Goal: Task Accomplishment & Management: Complete application form

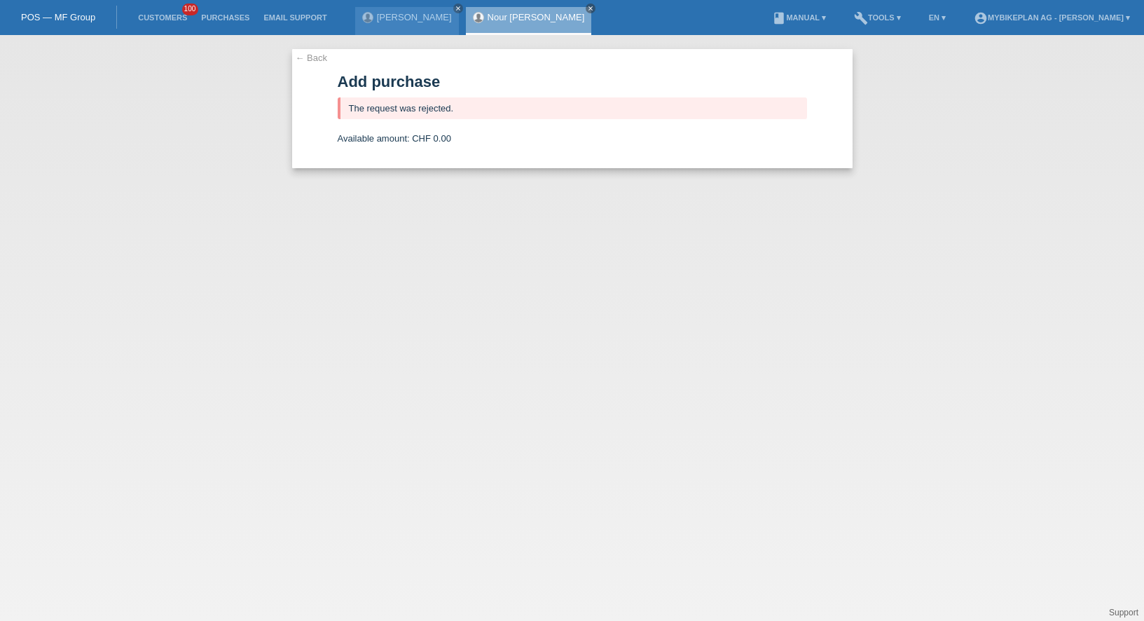
click at [160, 20] on link "Customers" at bounding box center [162, 17] width 63 height 8
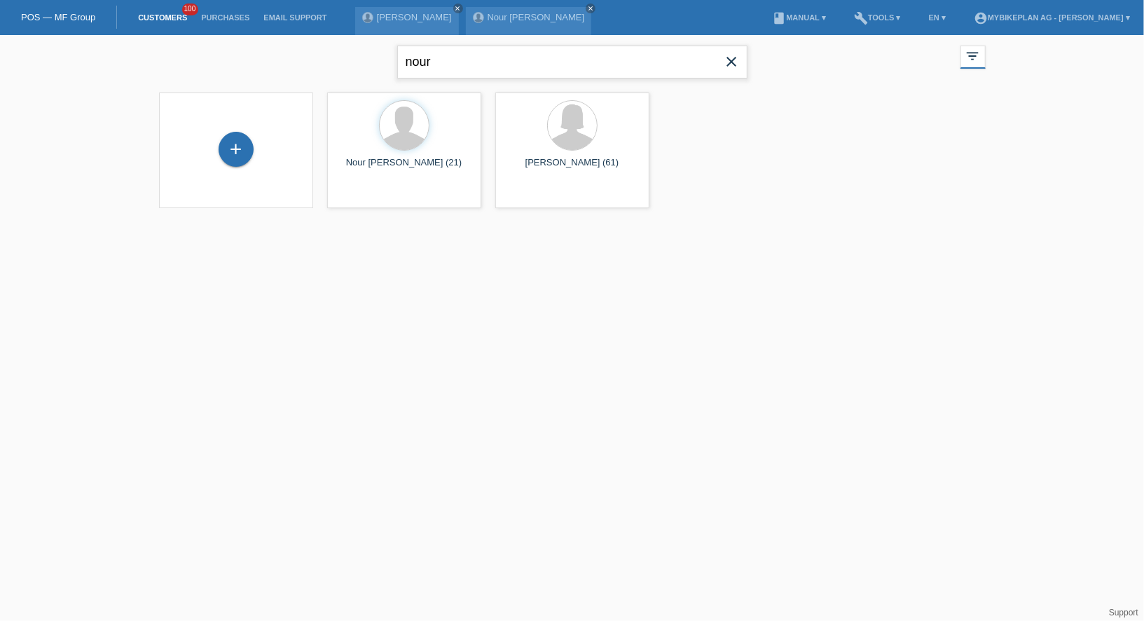
click at [539, 69] on input "nour" at bounding box center [572, 62] width 350 height 33
click at [230, 150] on div "+" at bounding box center [236, 149] width 35 height 35
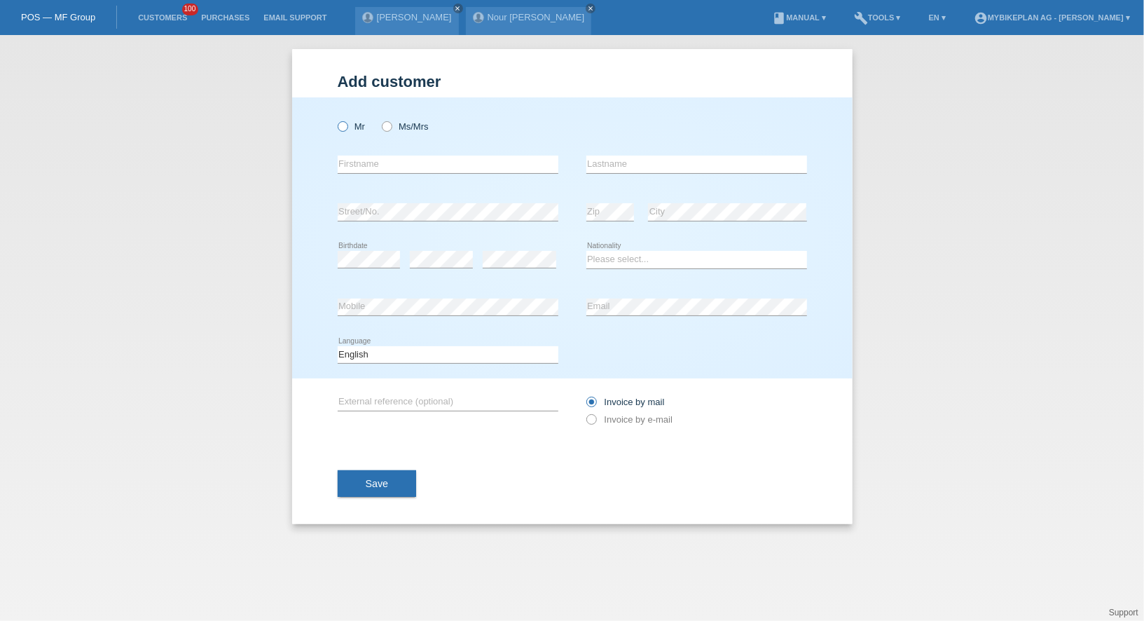
click at [364, 127] on label "Mr" at bounding box center [352, 126] width 28 height 11
click at [347, 127] on input "Mr" at bounding box center [342, 125] width 9 height 9
radio input "true"
click at [371, 181] on div "error Firstname" at bounding box center [448, 165] width 221 height 48
click at [376, 165] on input "text" at bounding box center [448, 165] width 221 height 18
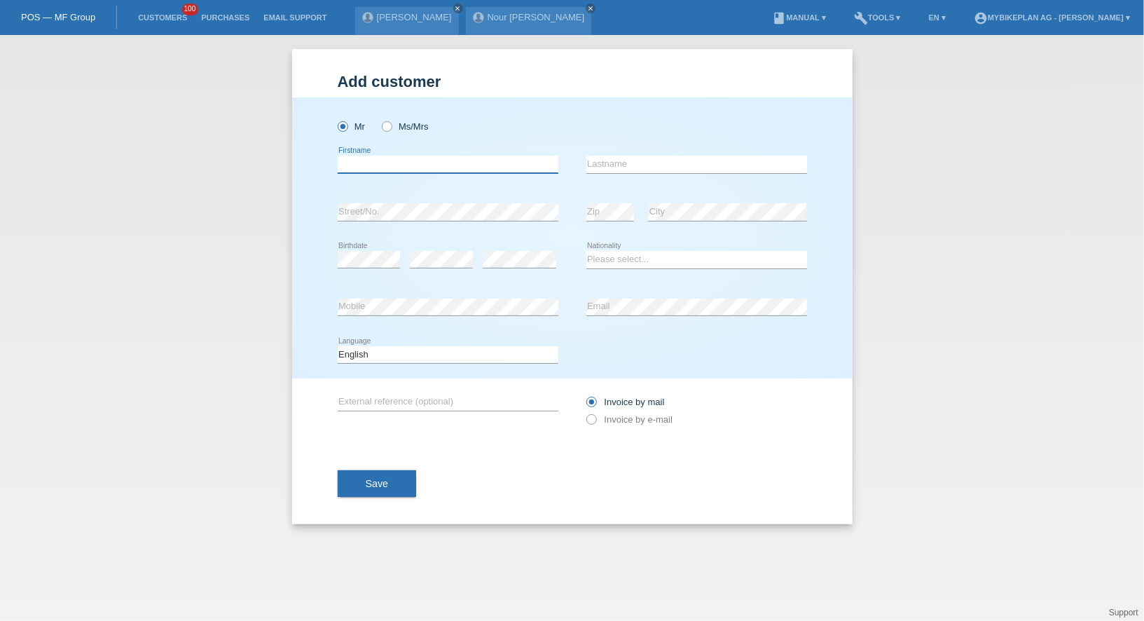
paste input "[PERSON_NAME]"
click at [376, 170] on input "[PERSON_NAME]" at bounding box center [448, 165] width 221 height 18
type input "Alain"
paste input "Gaume"
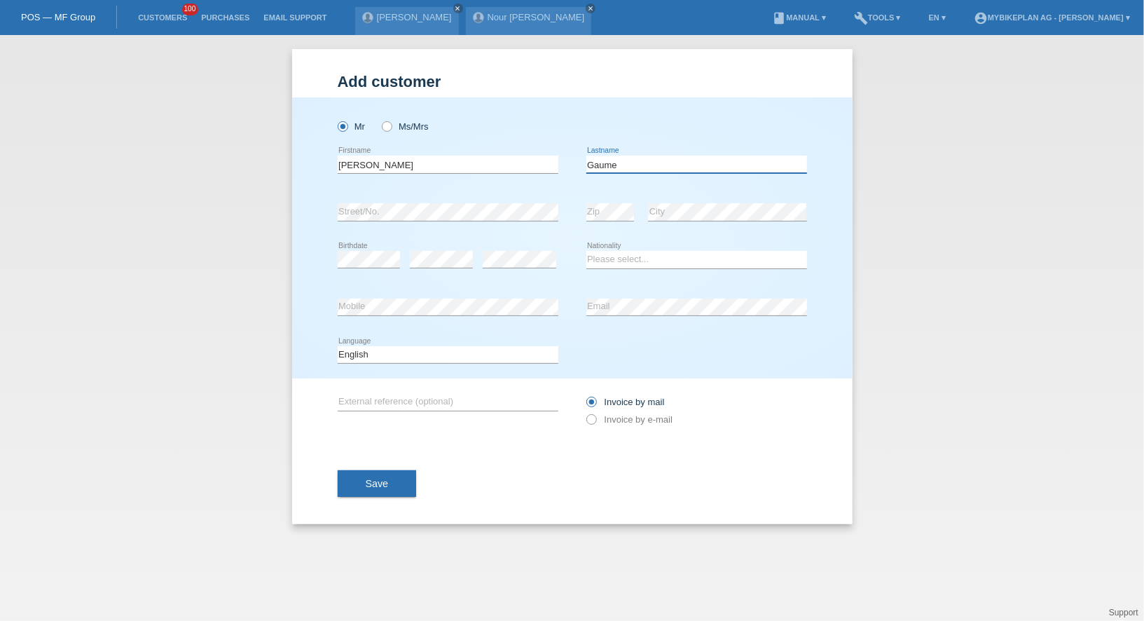
type input "Gaume"
select select "CH"
click at [397, 357] on select "Deutsch Français Italiano English" at bounding box center [448, 354] width 221 height 17
select select "de"
click at [338, 346] on select "Deutsch Français Italiano English" at bounding box center [448, 354] width 221 height 17
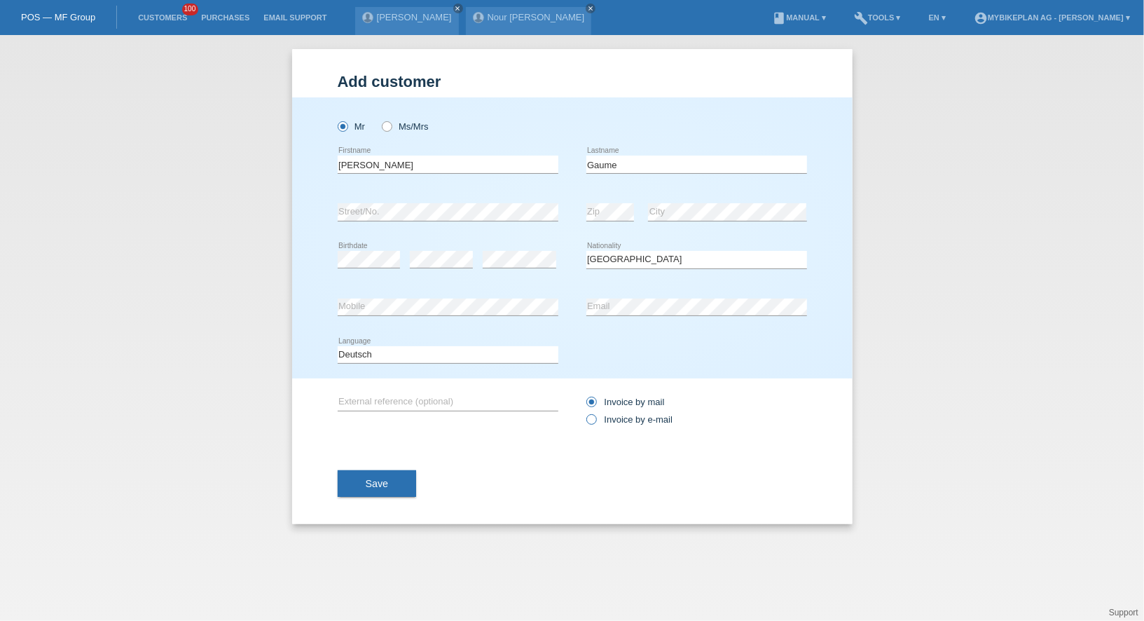
click at [646, 418] on label "Invoice by e-mail" at bounding box center [629, 419] width 87 height 11
click at [595, 418] on input "Invoice by e-mail" at bounding box center [590, 423] width 9 height 18
radio input "true"
click at [420, 353] on select "Deutsch Français Italiano English" at bounding box center [448, 354] width 221 height 17
select select "fr"
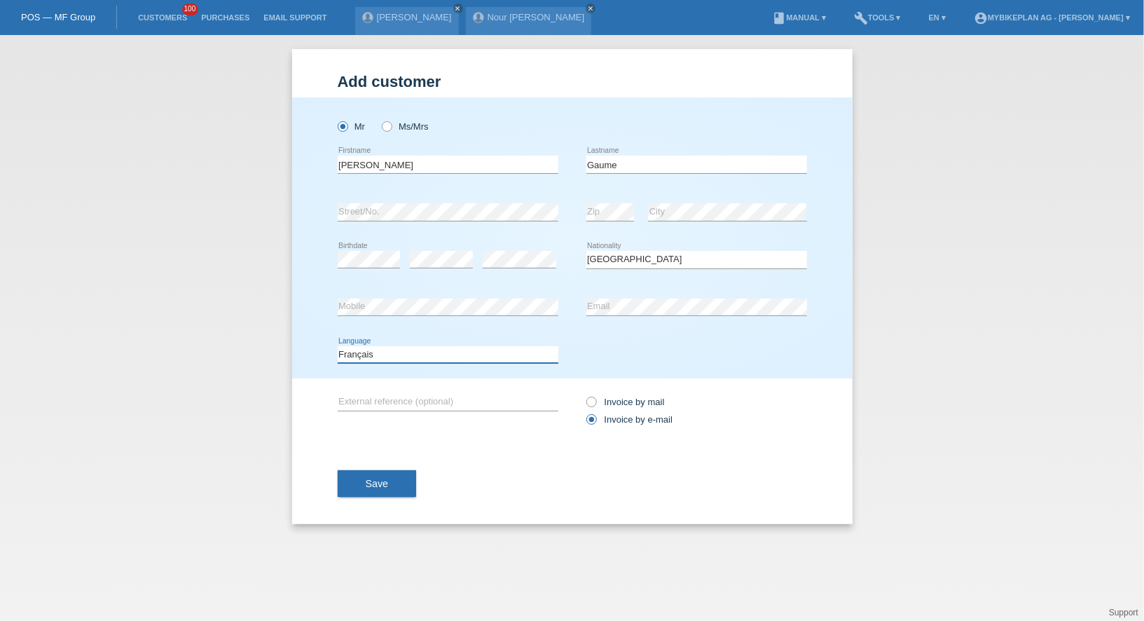
click at [338, 346] on select "Deutsch Français Italiano English" at bounding box center [448, 354] width 221 height 17
click at [382, 495] on button "Save" at bounding box center [377, 483] width 79 height 27
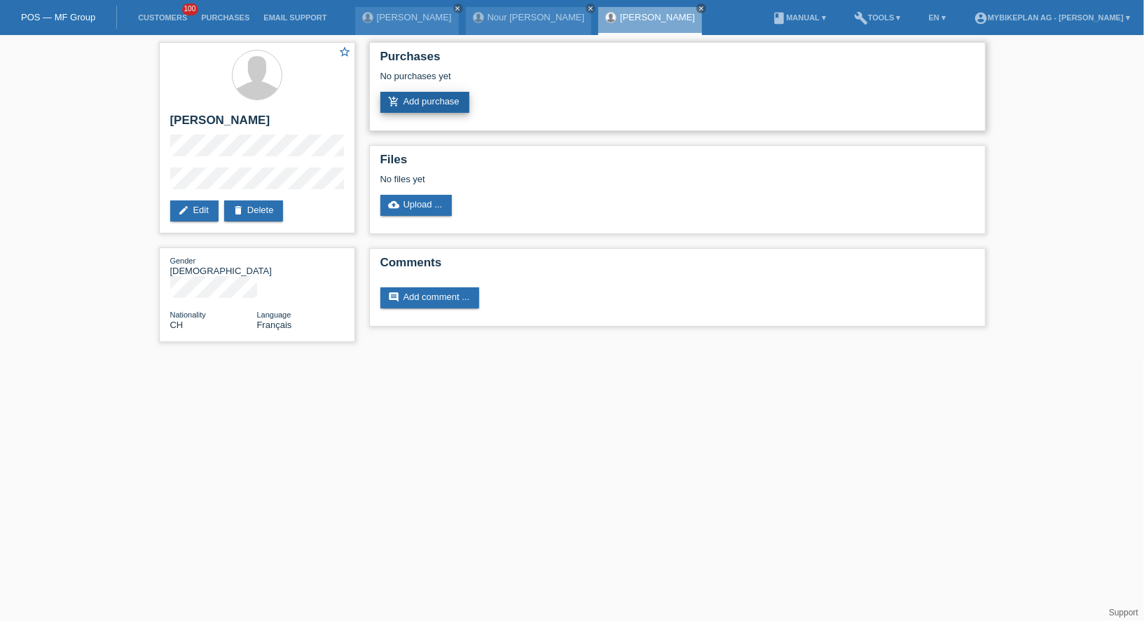
click at [417, 103] on link "add_shopping_cart Add purchase" at bounding box center [424, 102] width 89 height 21
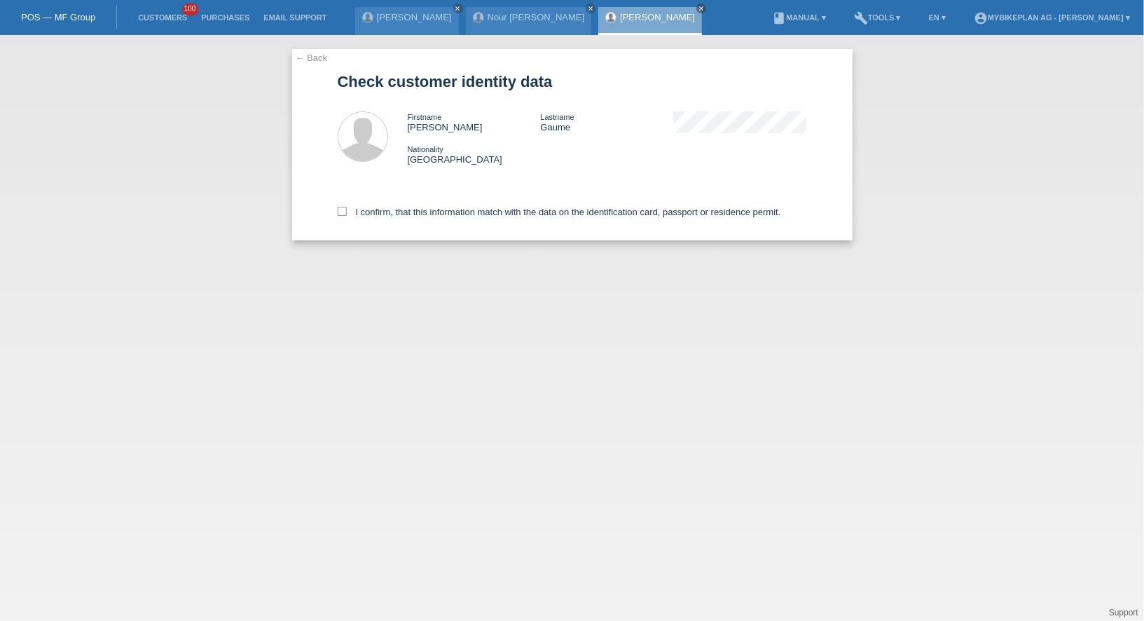
click at [369, 203] on div "I confirm, that this information match with the data on the identification card…" at bounding box center [572, 210] width 469 height 62
click at [376, 214] on label "I confirm, that this information match with the data on the identification card…" at bounding box center [559, 212] width 443 height 11
click at [347, 214] on input "I confirm, that this information match with the data on the identification card…" at bounding box center [342, 211] width 9 height 9
checkbox input "true"
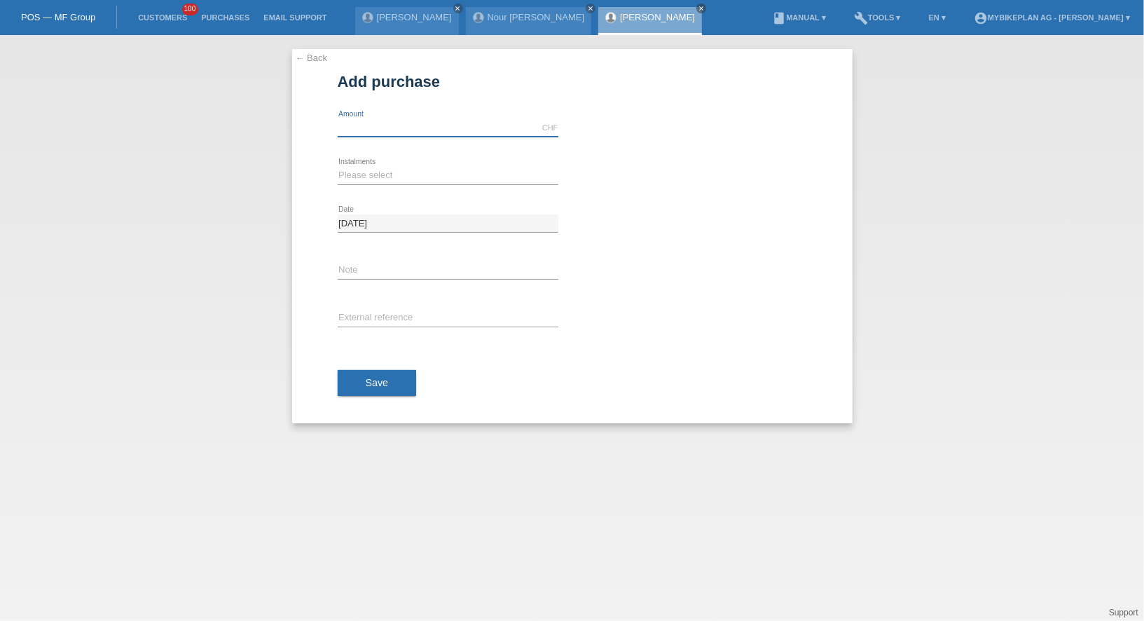
click at [389, 134] on input "text" at bounding box center [448, 128] width 221 height 18
type input "12999.00"
click at [372, 174] on select "Please select 6 instalments 12 instalments 18 instalments 24 instalments 36 ins…" at bounding box center [448, 175] width 221 height 17
click at [338, 167] on select "Please select 6 instalments 12 instalments 18 instalments 24 instalments 36 ins…" at bounding box center [448, 175] width 221 height 17
click at [372, 173] on select "Please select 6 instalments 12 instalments 18 instalments 24 instalments 36 ins…" at bounding box center [448, 175] width 221 height 17
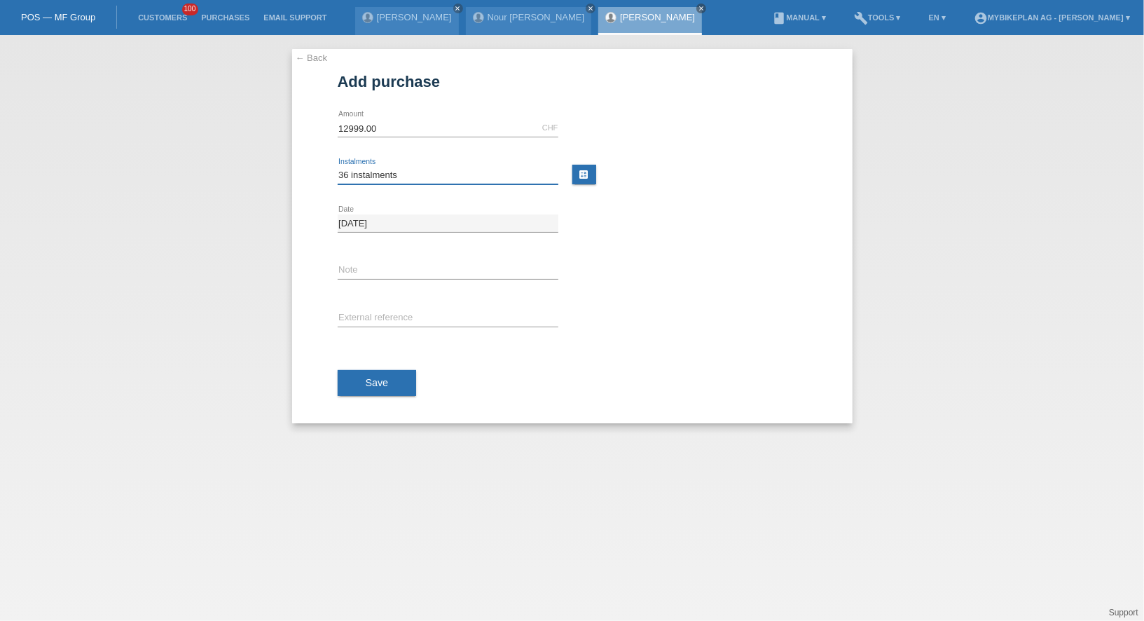
select select "488"
click at [338, 167] on select "Please select 6 instalments 12 instalments 18 instalments 24 instalments 36 ins…" at bounding box center [448, 175] width 221 height 17
click at [372, 324] on input "text" at bounding box center [448, 319] width 221 height 18
paste input "45886203464"
type input "45886203464"
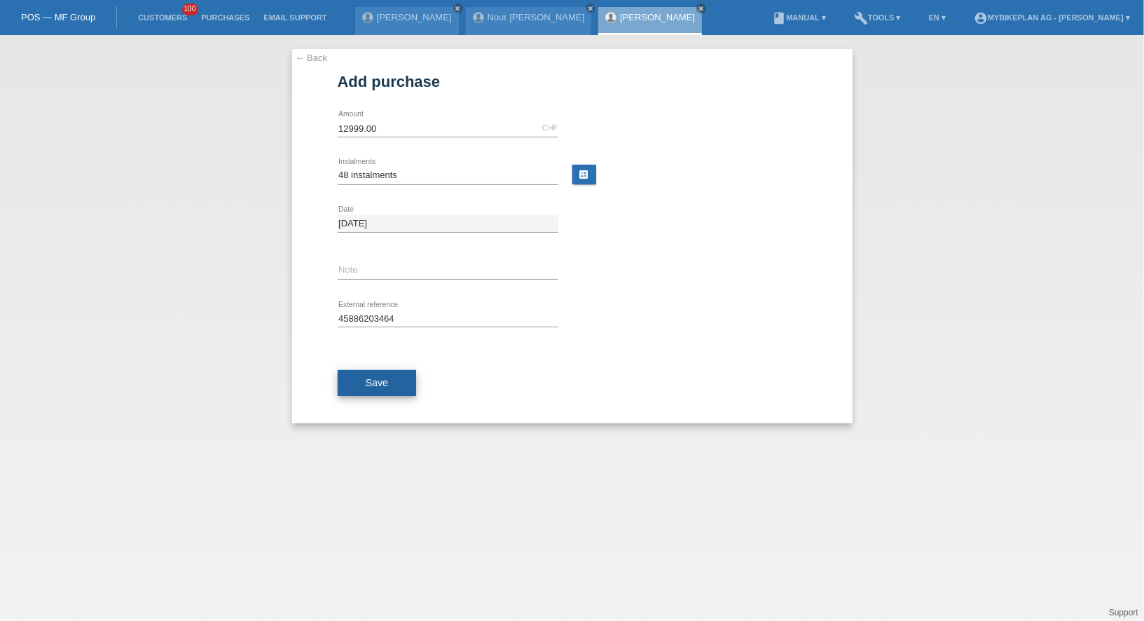
click at [371, 380] on span "Save" at bounding box center [377, 382] width 23 height 11
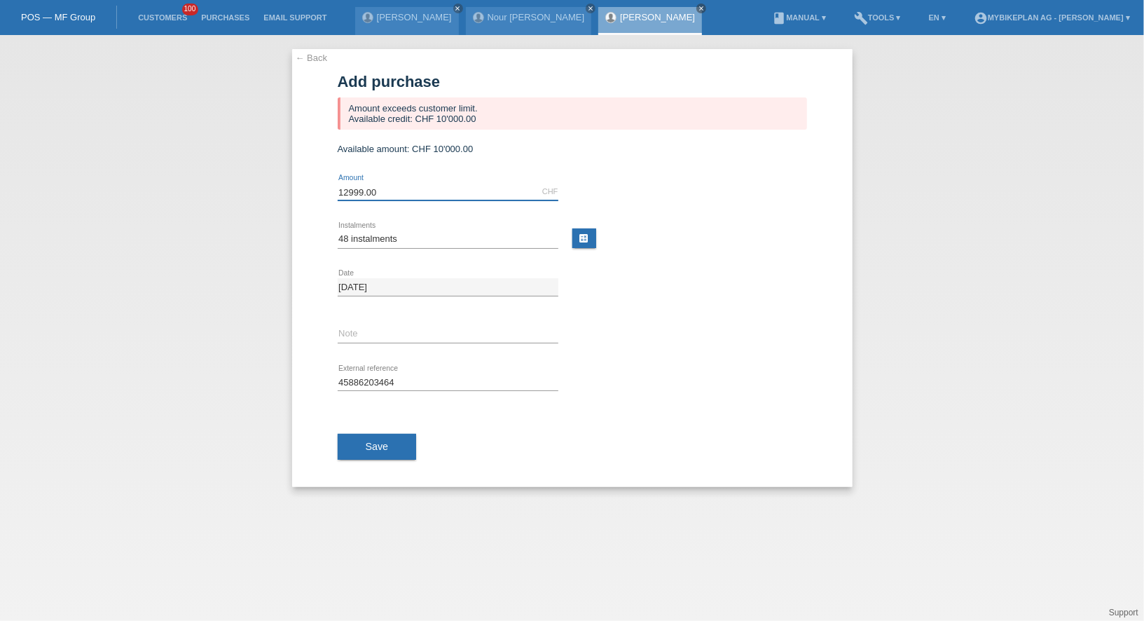
click at [355, 188] on input "12999.00" at bounding box center [448, 192] width 221 height 18
type input "10000.00"
click at [361, 427] on div "Save" at bounding box center [572, 446] width 469 height 81
click at [361, 441] on button "Save" at bounding box center [377, 447] width 79 height 27
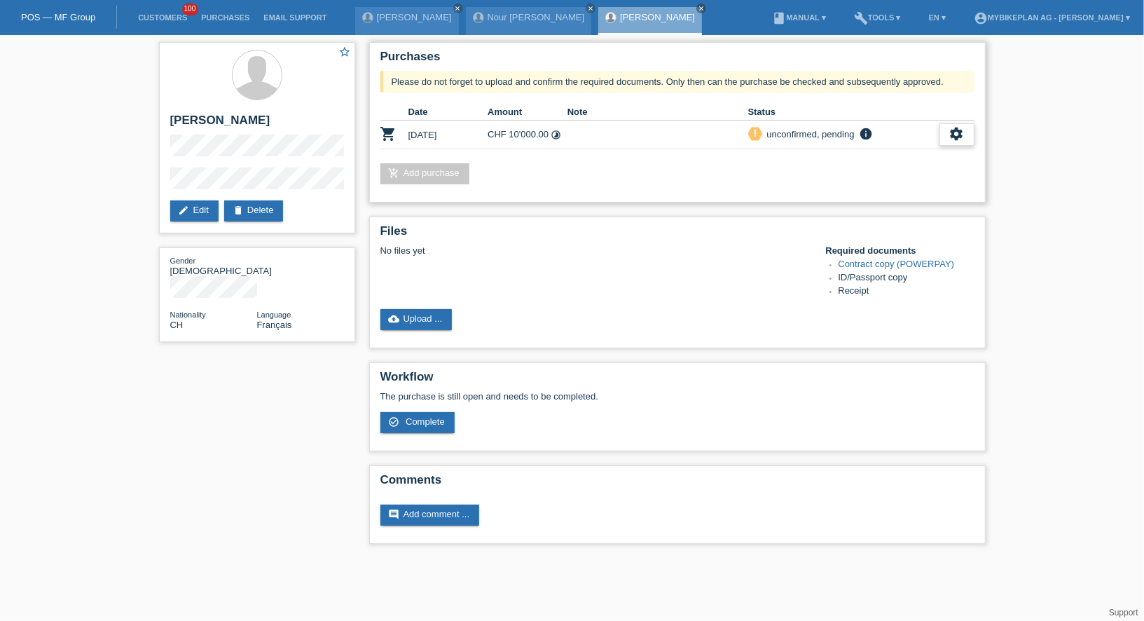
click at [958, 130] on icon "settings" at bounding box center [956, 133] width 15 height 15
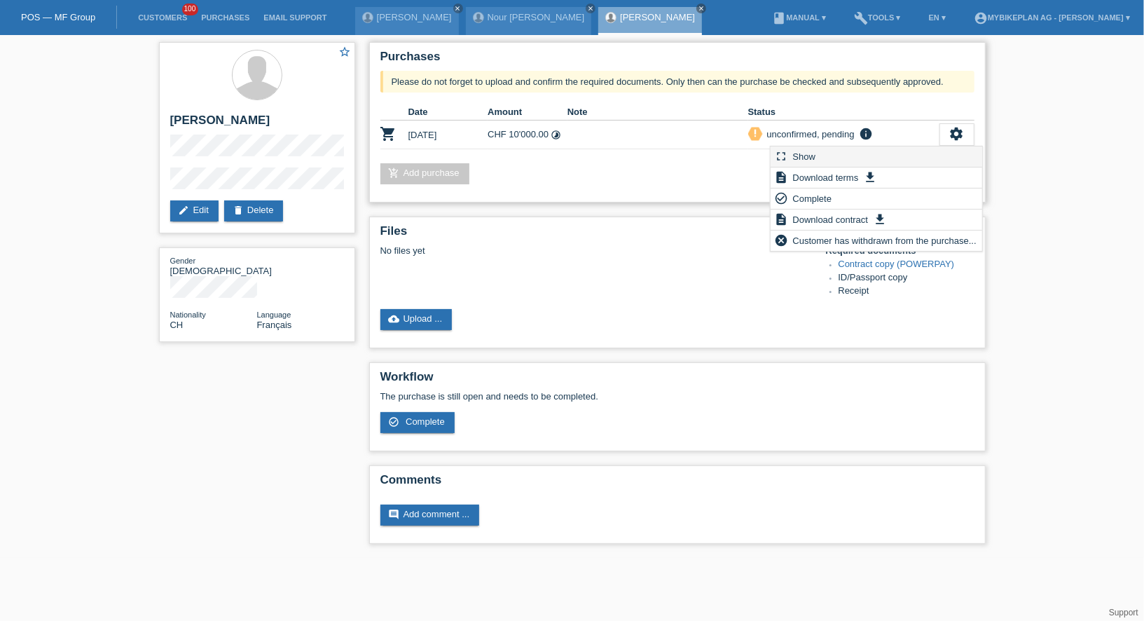
click at [917, 152] on div "fullscreen Show" at bounding box center [877, 156] width 212 height 21
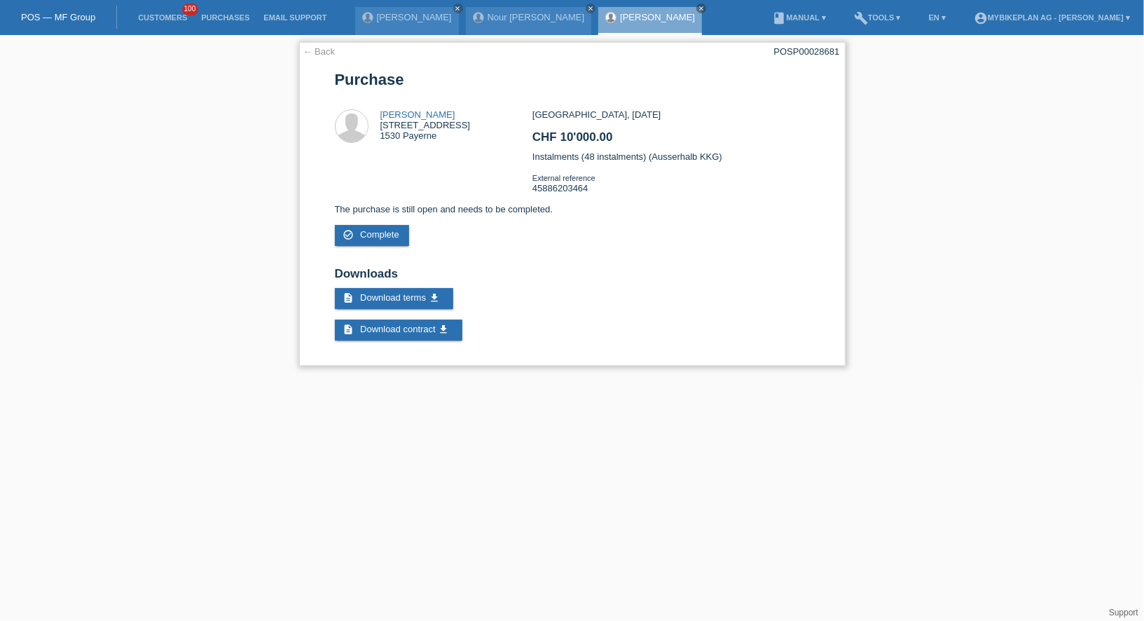
click at [813, 53] on div "POSP00028681" at bounding box center [807, 51] width 66 height 11
copy div "POSP00028681"
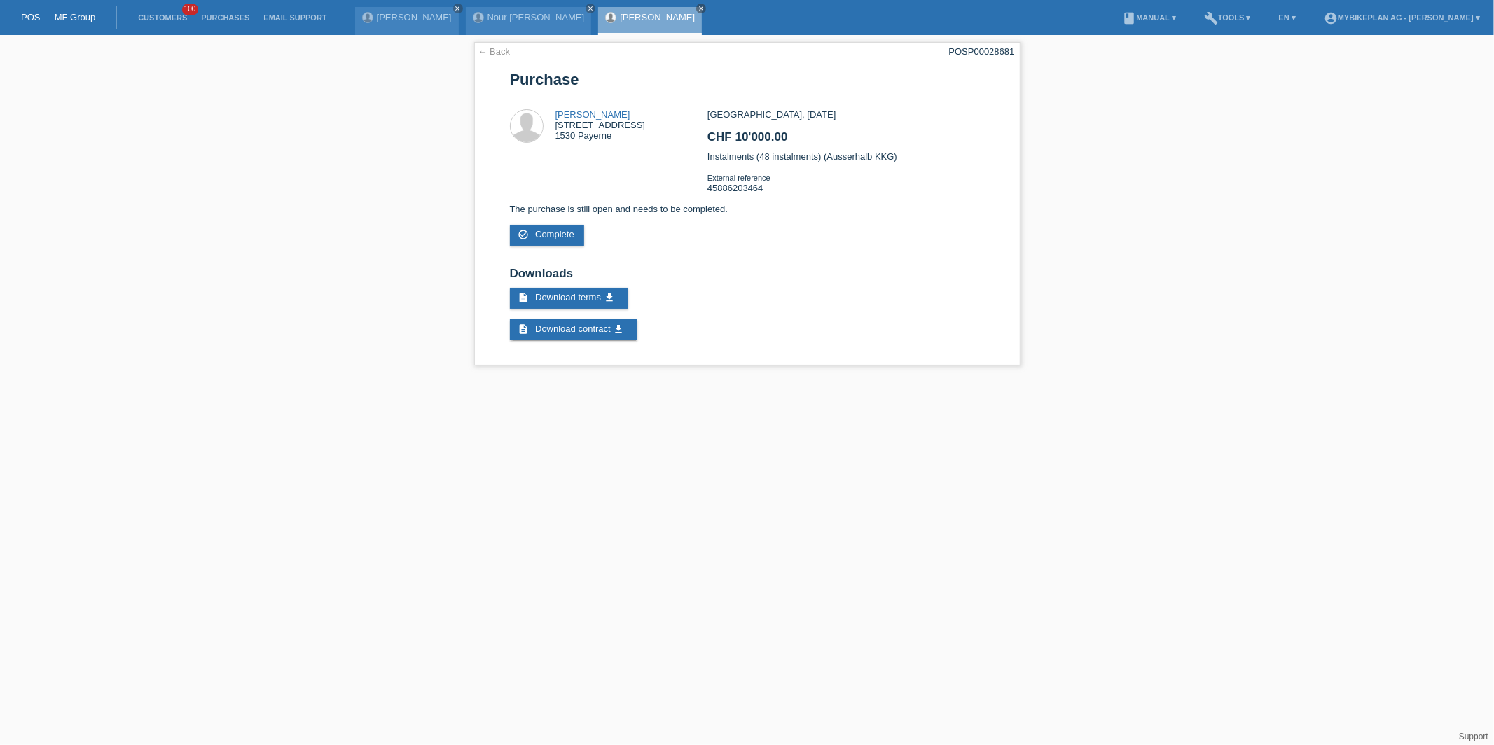
click at [178, 27] on li "Customers 100" at bounding box center [162, 18] width 63 height 36
click at [167, 22] on link "Customers" at bounding box center [162, 17] width 63 height 8
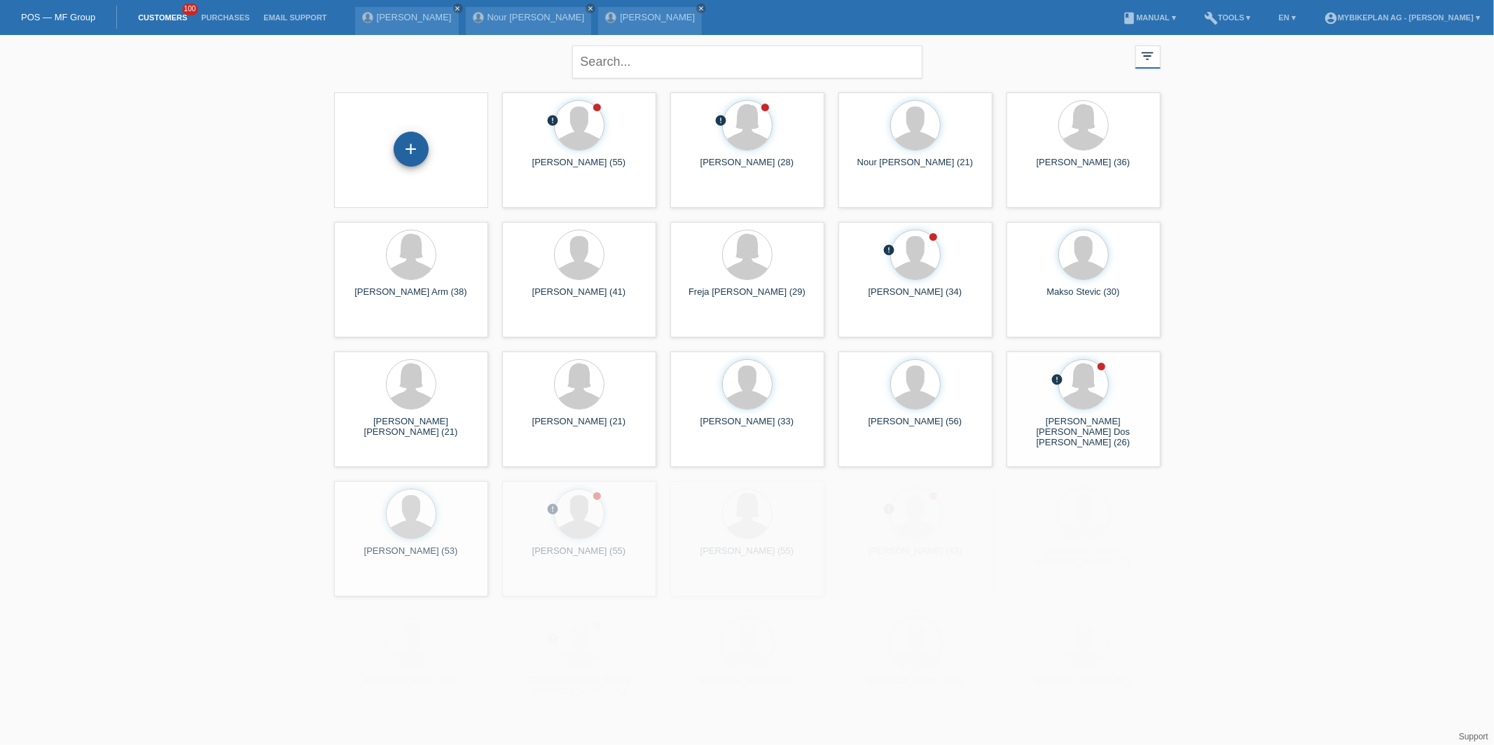
click at [420, 152] on div "+" at bounding box center [411, 149] width 35 height 35
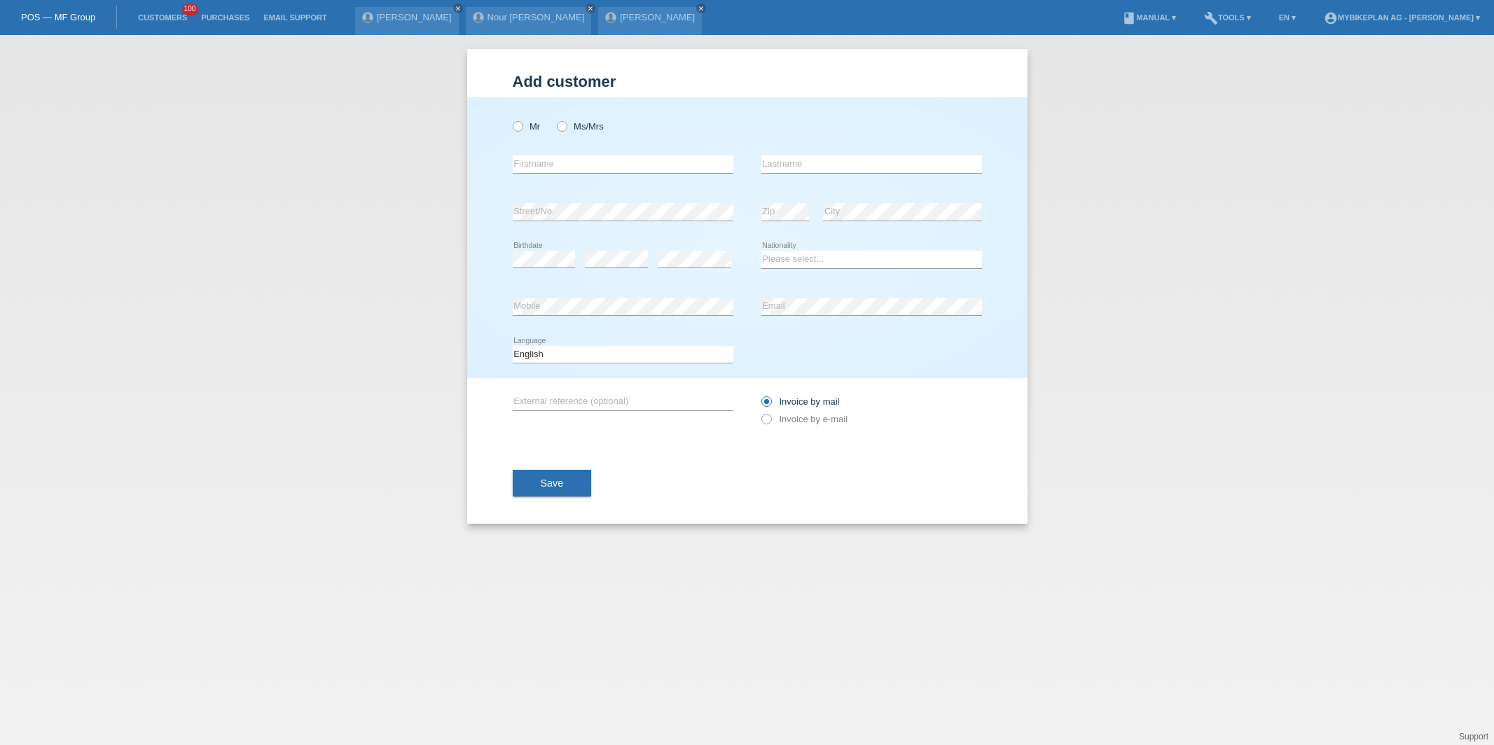
click at [555, 120] on div "Mr Ms/Mrs" at bounding box center [623, 126] width 221 height 29
click at [525, 120] on div "Mr Ms/Mrs" at bounding box center [623, 126] width 221 height 29
click at [525, 131] on label "Mr" at bounding box center [527, 126] width 28 height 11
click at [522, 130] on input "Mr" at bounding box center [517, 125] width 9 height 9
radio input "true"
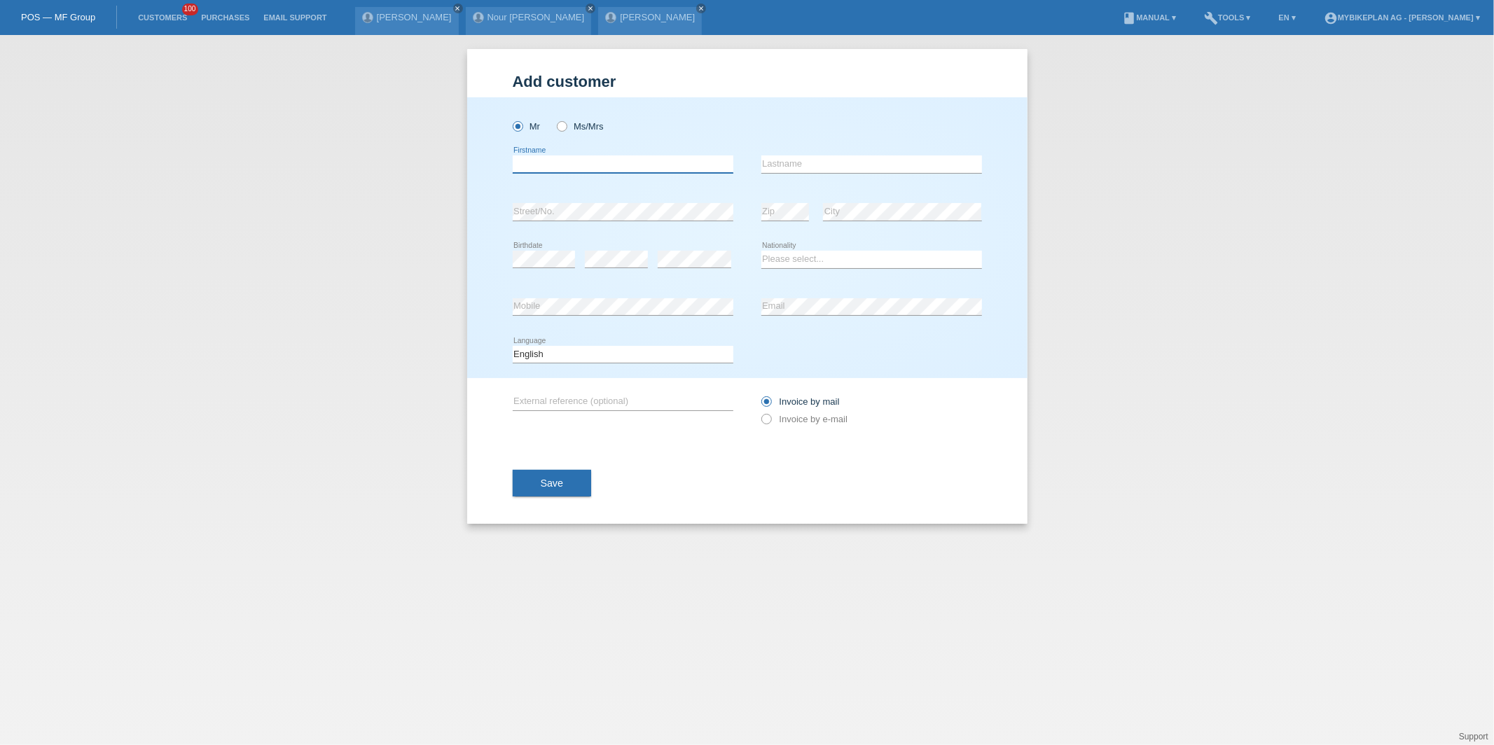
click at [619, 160] on input "text" at bounding box center [623, 165] width 221 height 18
type input "[PERSON_NAME]"
select select "SD"
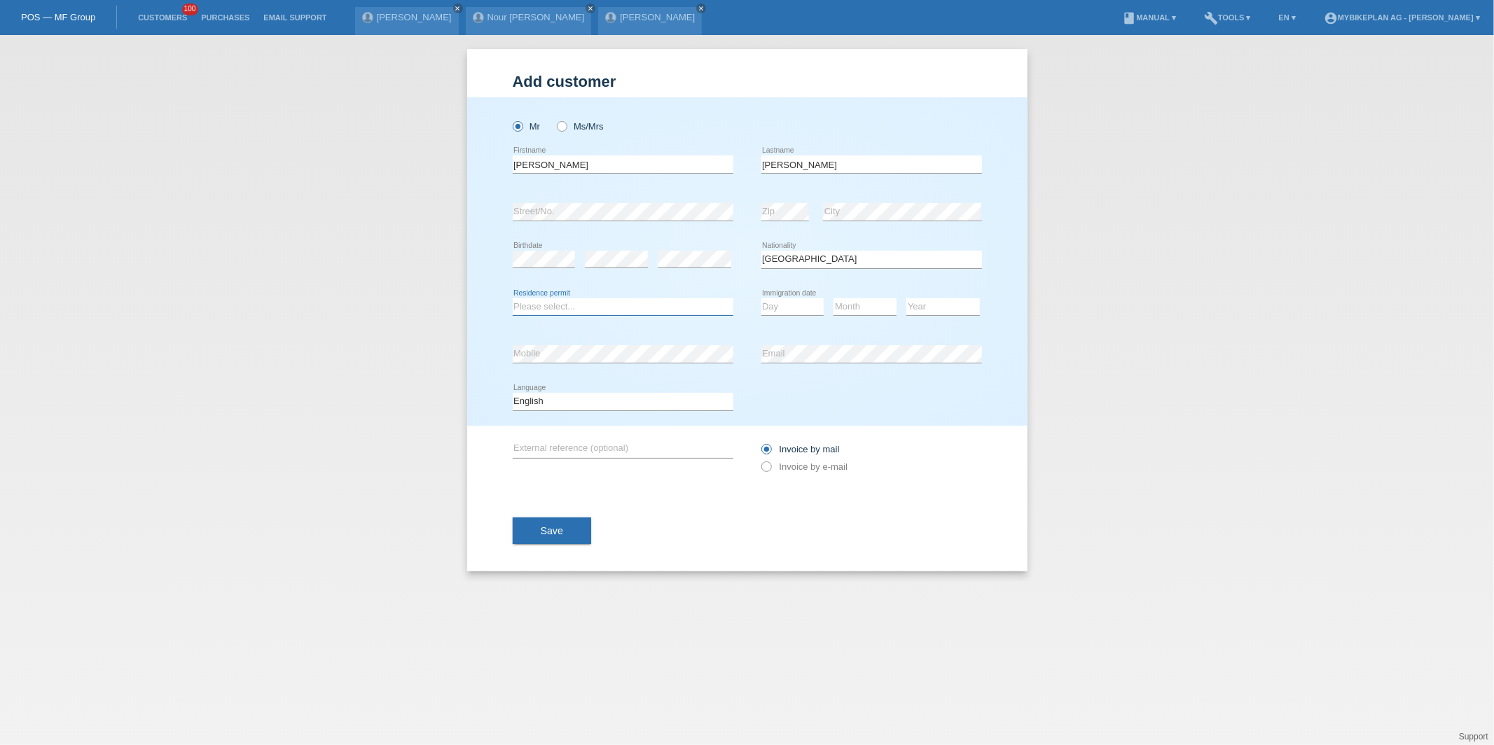
select select "C"
select select "09"
select select "02"
click at [834, 298] on select "Month 01 02 03 04 05 06 07 08 09 10 11" at bounding box center [865, 306] width 63 height 17
select select "1993"
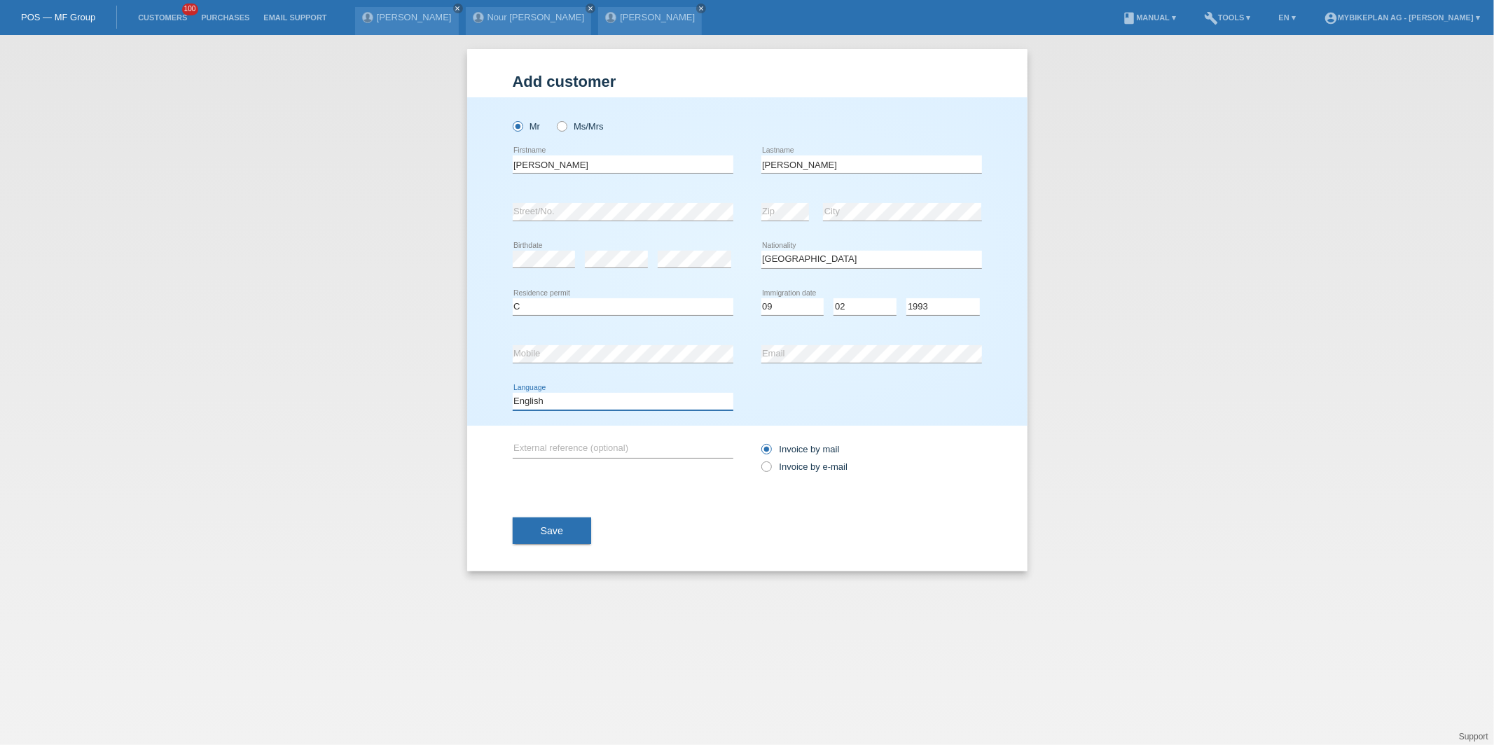
click at [700, 399] on select "Deutsch Français Italiano English" at bounding box center [623, 401] width 221 height 17
select select "de"
click at [513, 393] on select "Deutsch Français Italiano English" at bounding box center [623, 401] width 221 height 17
click at [793, 472] on div "Invoice by mail Invoice by e-mail" at bounding box center [871, 458] width 221 height 35
click at [793, 458] on div "Invoice by mail Invoice by e-mail" at bounding box center [871, 458] width 221 height 35
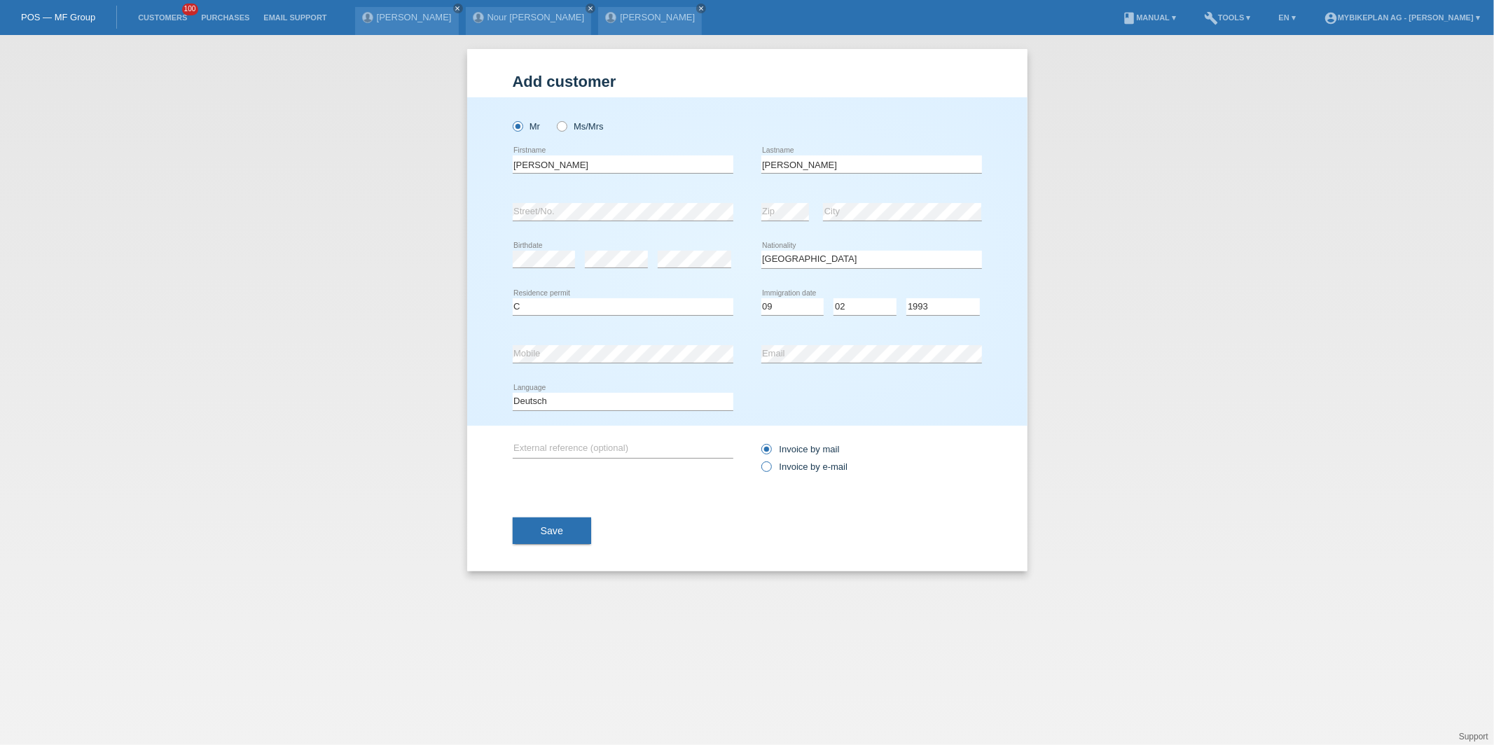
click at [782, 464] on label "Invoice by e-mail" at bounding box center [804, 467] width 87 height 11
click at [771, 464] on input "Invoice by e-mail" at bounding box center [765, 471] width 9 height 18
radio input "true"
click at [533, 527] on button "Save" at bounding box center [552, 531] width 79 height 27
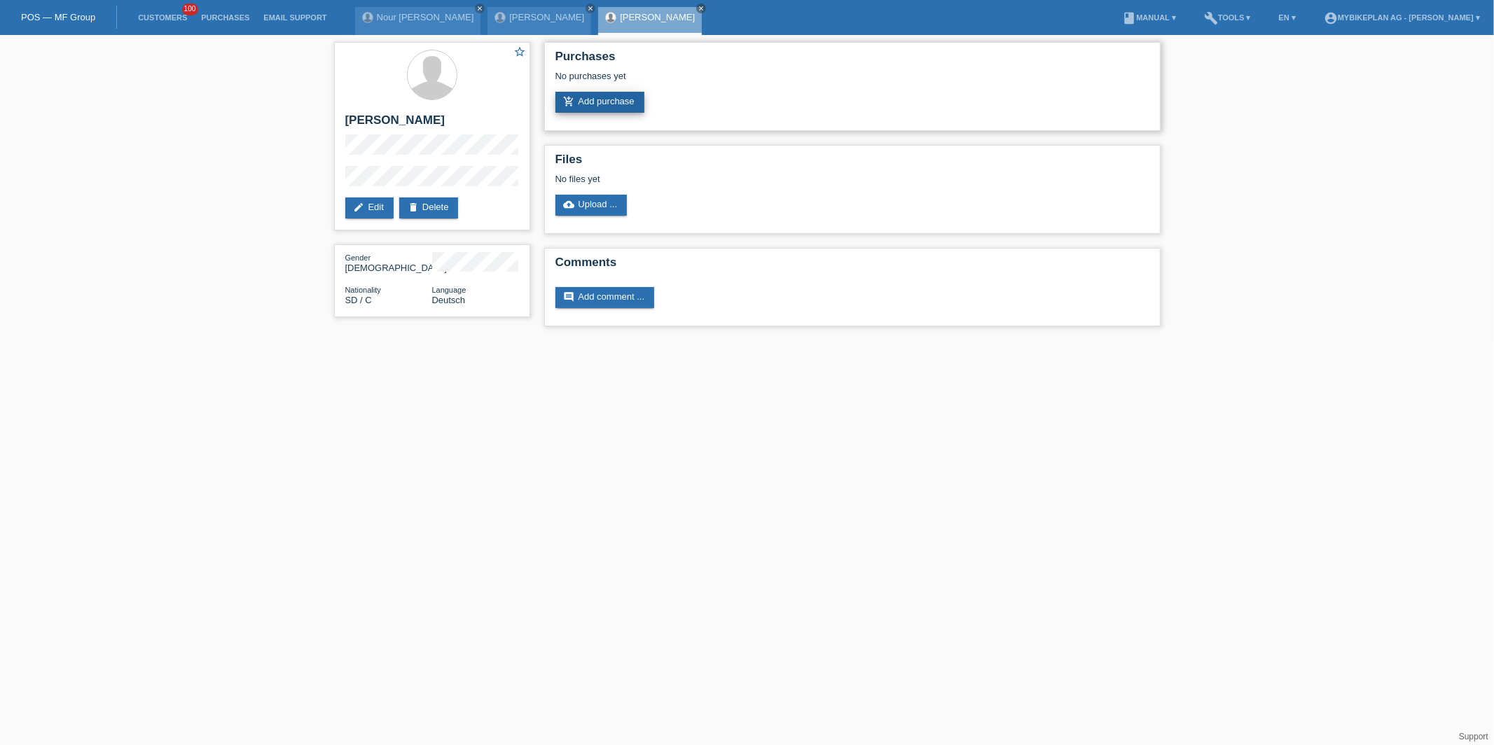
click at [588, 101] on link "add_shopping_cart Add purchase" at bounding box center [599, 102] width 89 height 21
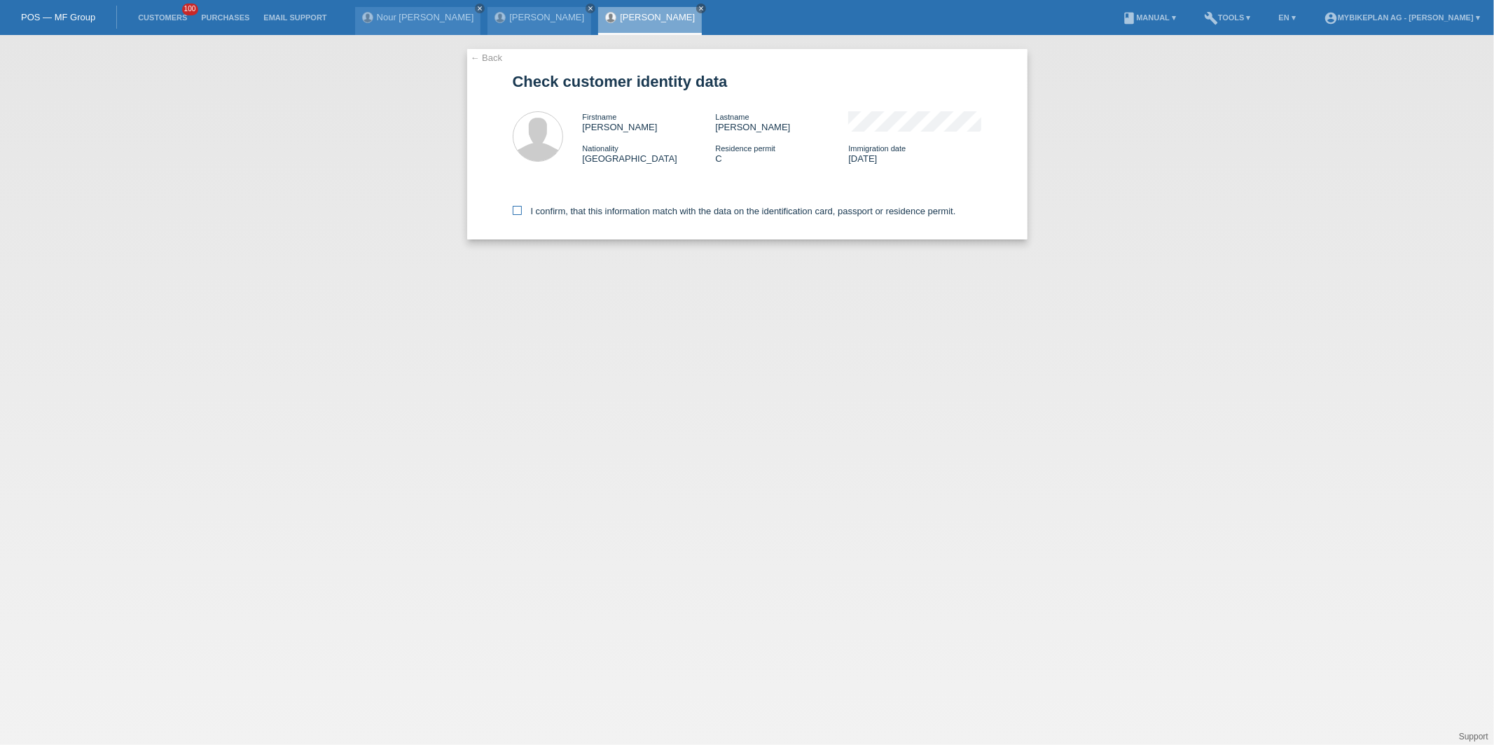
click at [516, 206] on icon at bounding box center [517, 210] width 9 height 9
click at [516, 206] on input "I confirm, that this information match with the data on the identification card…" at bounding box center [517, 210] width 9 height 9
checkbox input "true"
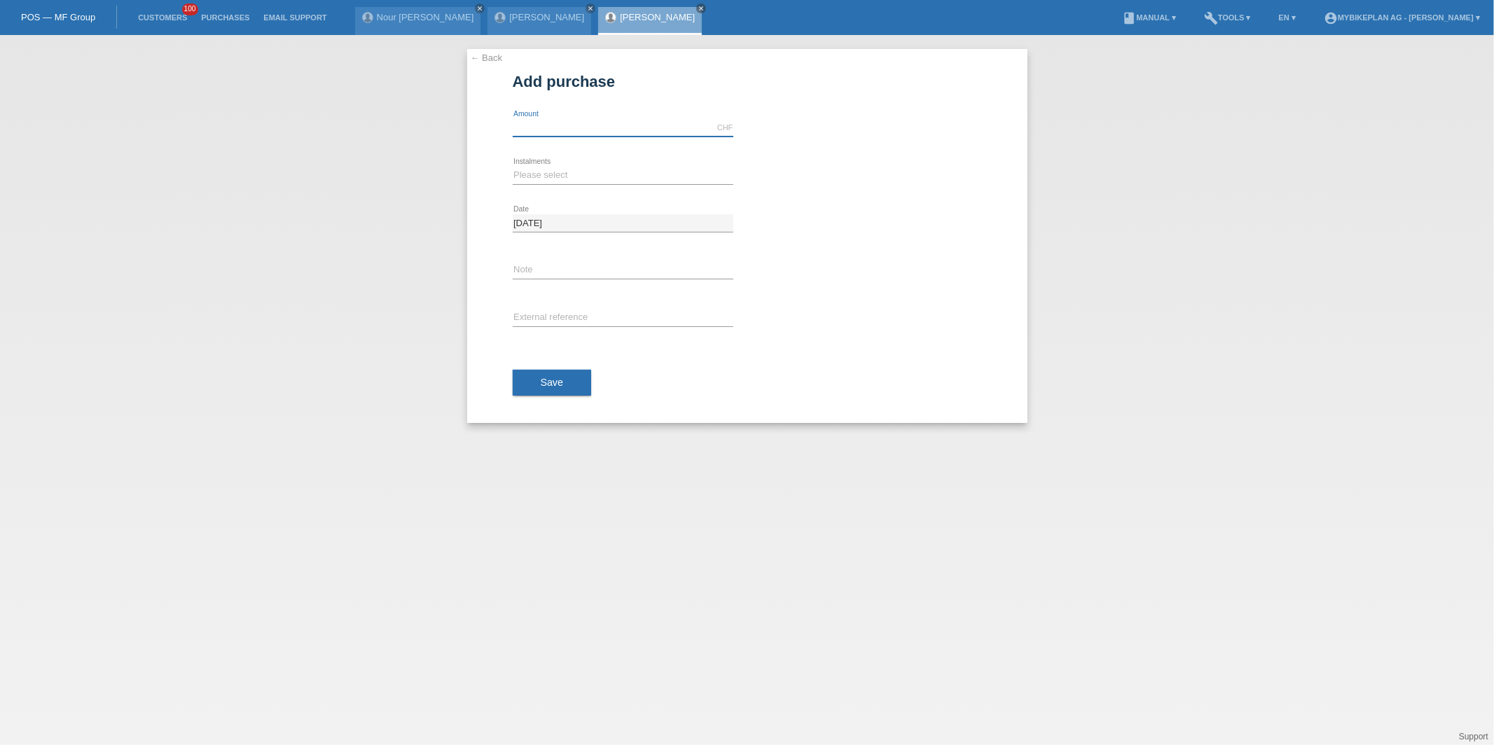
click at [574, 133] on input "text" at bounding box center [623, 128] width 221 height 18
type input "3999.00"
click at [525, 186] on div "Please select 6 instalments 12 instalments 18 instalments 24 instalments 36 ins…" at bounding box center [623, 176] width 221 height 48
click at [525, 174] on select "Please select 6 instalments 12 instalments 18 instalments 24 instalments 36 ins…" at bounding box center [623, 175] width 221 height 17
select select "488"
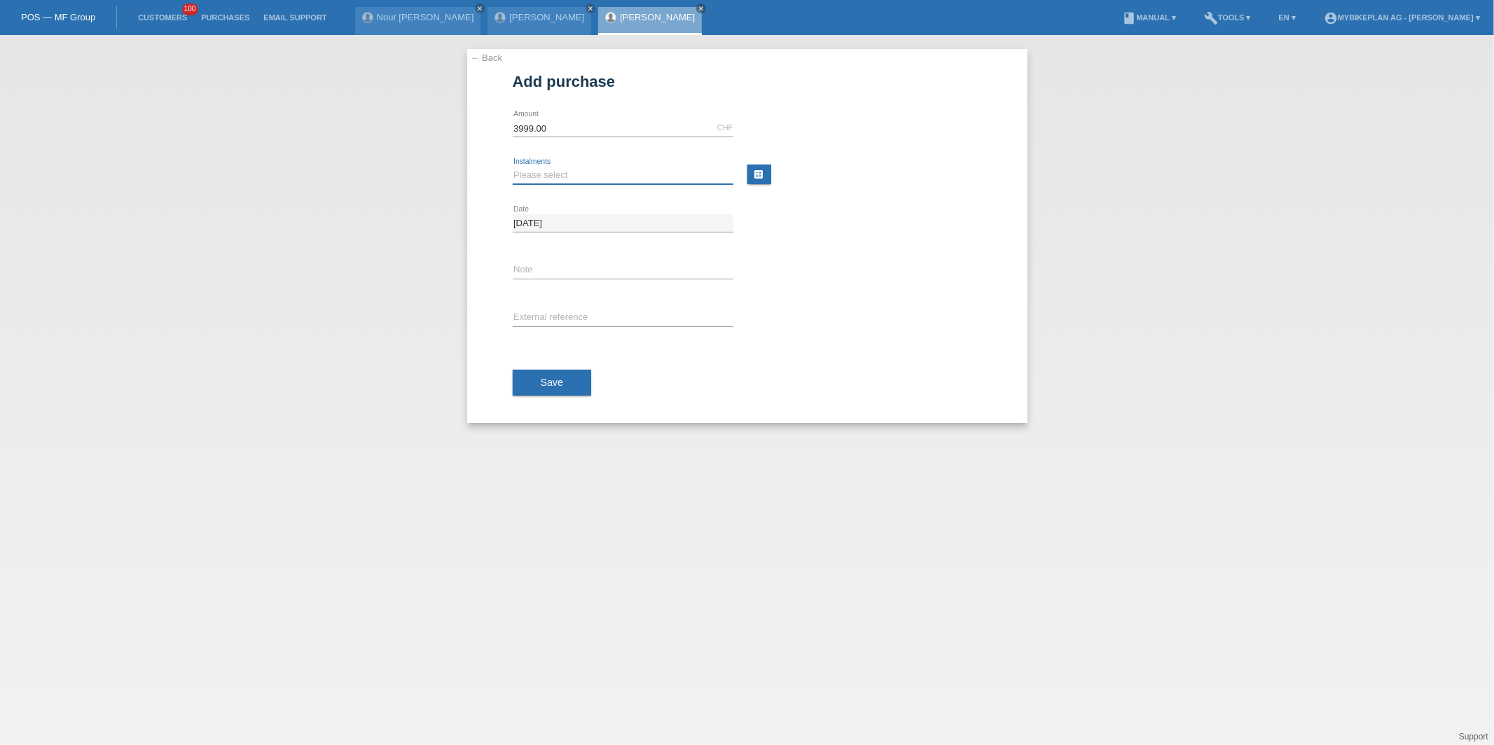
click at [513, 167] on select "Please select 6 instalments 12 instalments 18 instalments 24 instalments 36 ins…" at bounding box center [623, 175] width 221 height 17
click at [565, 317] on input "text" at bounding box center [623, 319] width 221 height 18
paste input "45957763229"
type input "45957763229"
drag, startPoint x: 342, startPoint y: 745, endPoint x: 546, endPoint y: 384, distance: 414.3
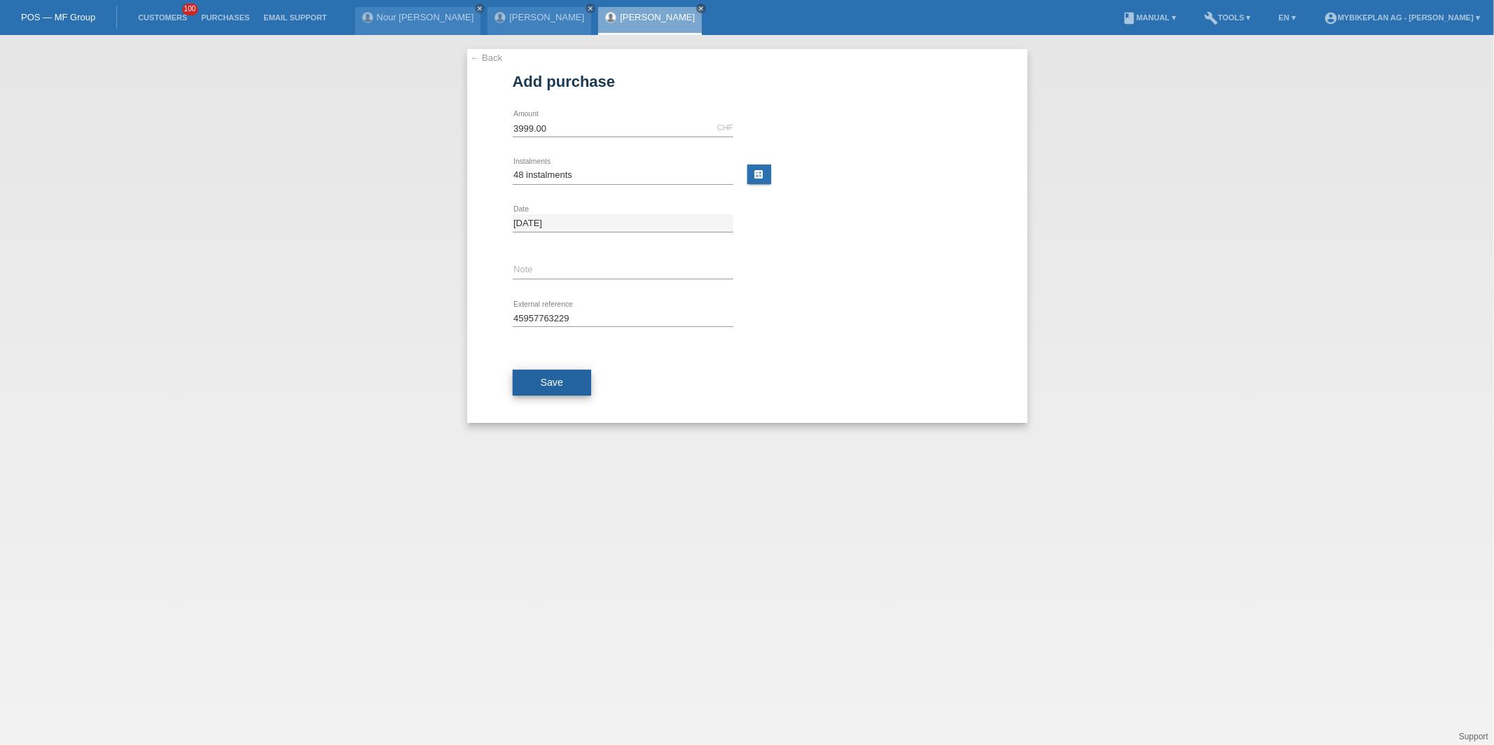
click at [546, 384] on span "Save" at bounding box center [552, 382] width 23 height 11
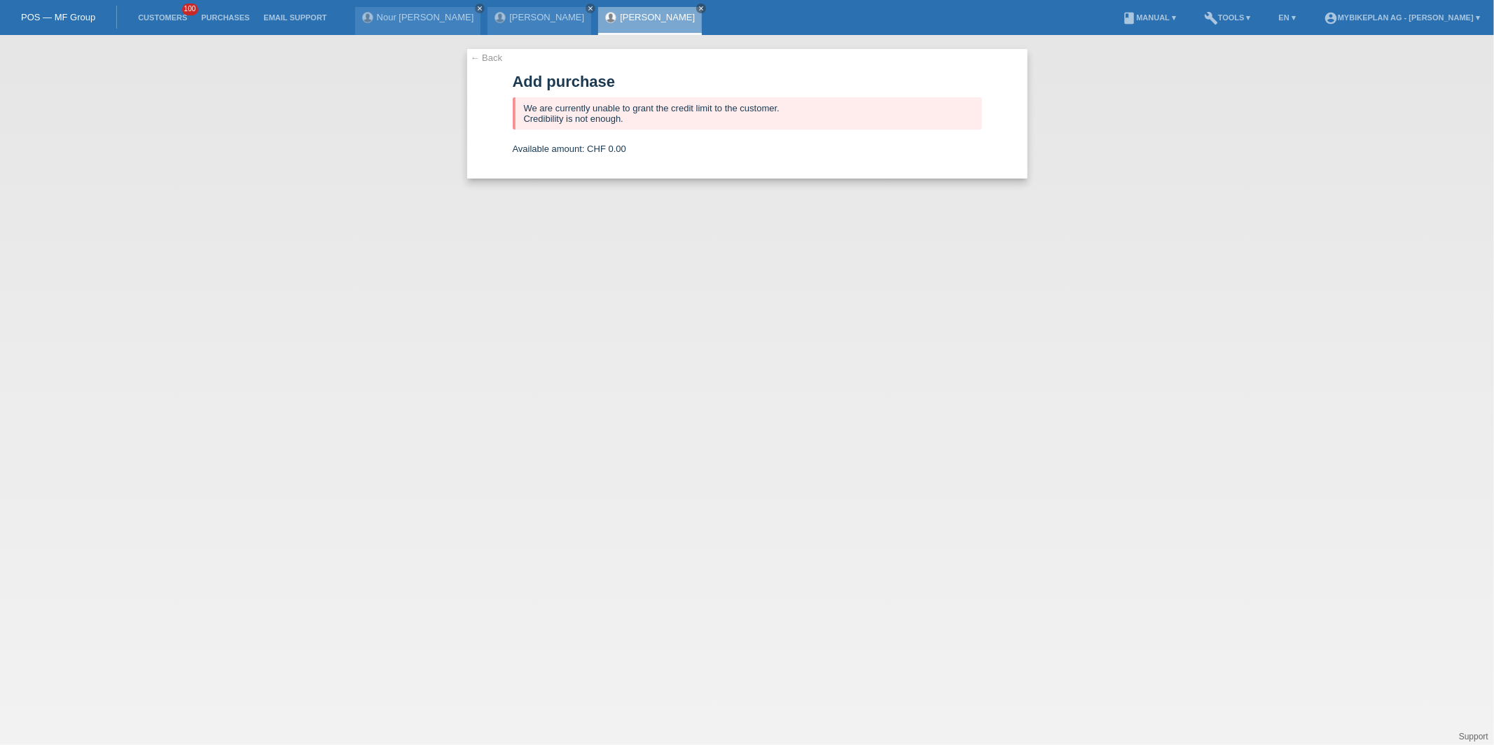
click at [172, 12] on li "Customers 100" at bounding box center [162, 18] width 63 height 36
click at [179, 22] on link "Customers" at bounding box center [162, 17] width 63 height 8
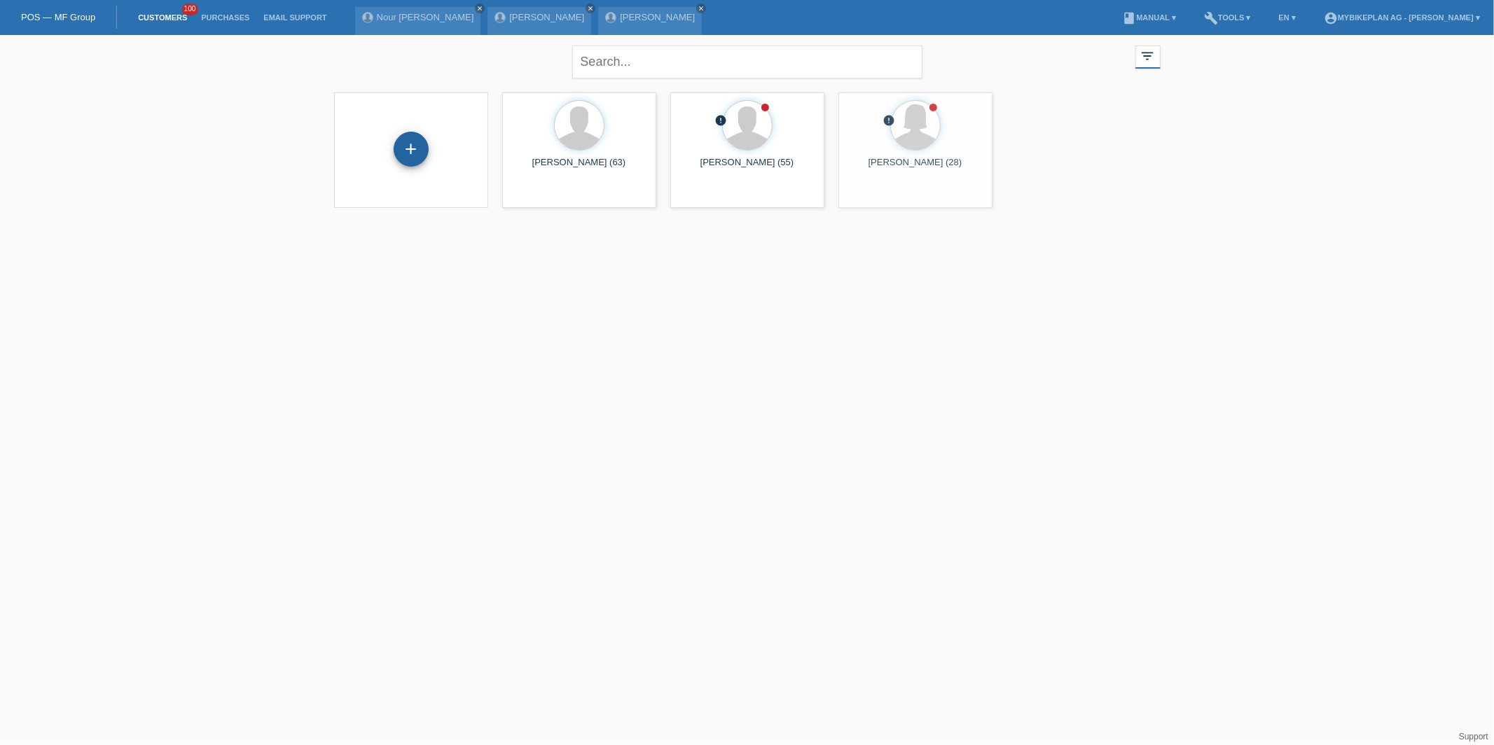
click at [399, 156] on div "+" at bounding box center [411, 149] width 35 height 35
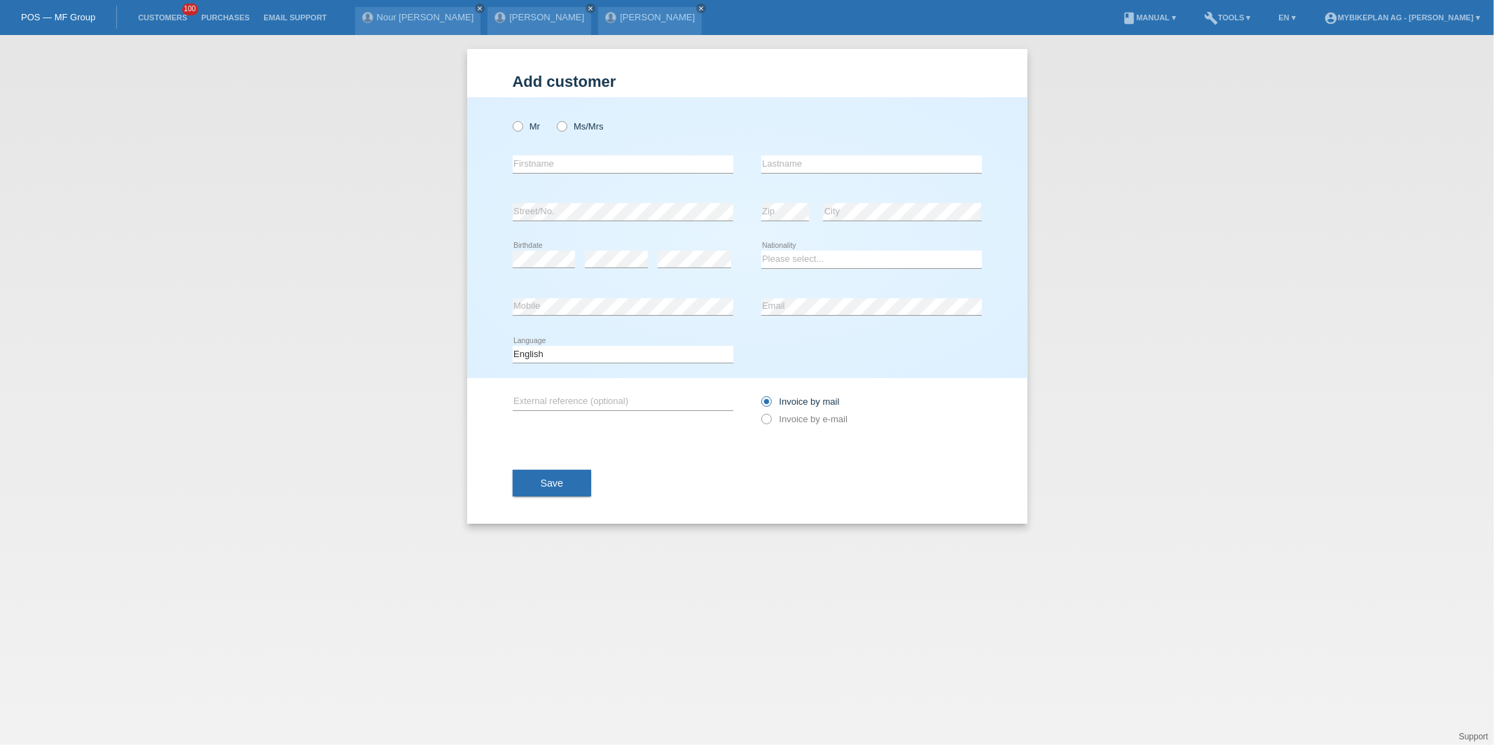
click at [525, 131] on div "Mr Ms/Mrs" at bounding box center [623, 126] width 221 height 29
click at [572, 129] on label "Ms/Mrs" at bounding box center [580, 126] width 47 height 11
click at [566, 129] on input "Ms/Mrs" at bounding box center [561, 125] width 9 height 9
radio input "true"
click at [574, 158] on input "text" at bounding box center [623, 165] width 221 height 18
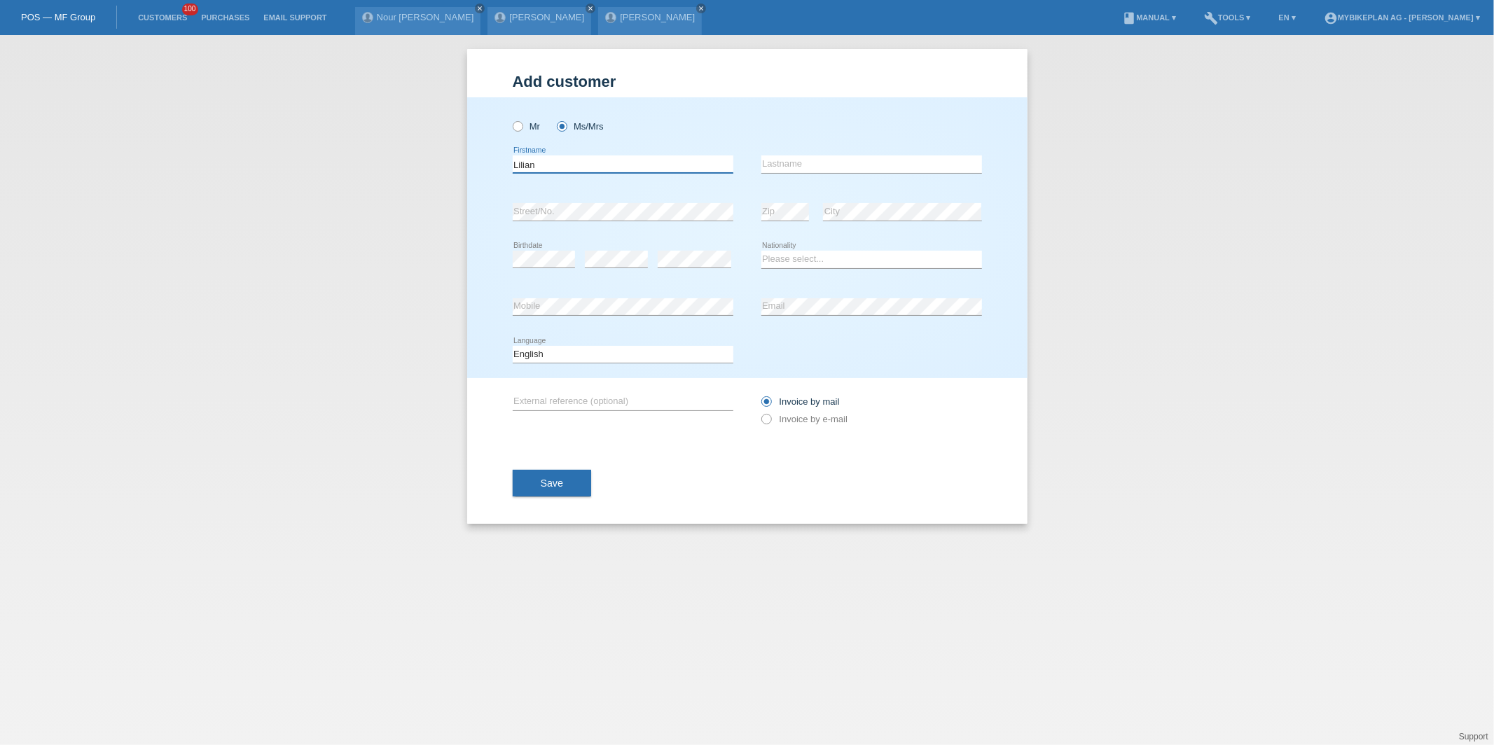
type input "Lilian"
type input "Spörri"
select select "CH"
click at [569, 170] on input "Lilian" at bounding box center [623, 165] width 221 height 18
paste input "+41 79 668 95 32"
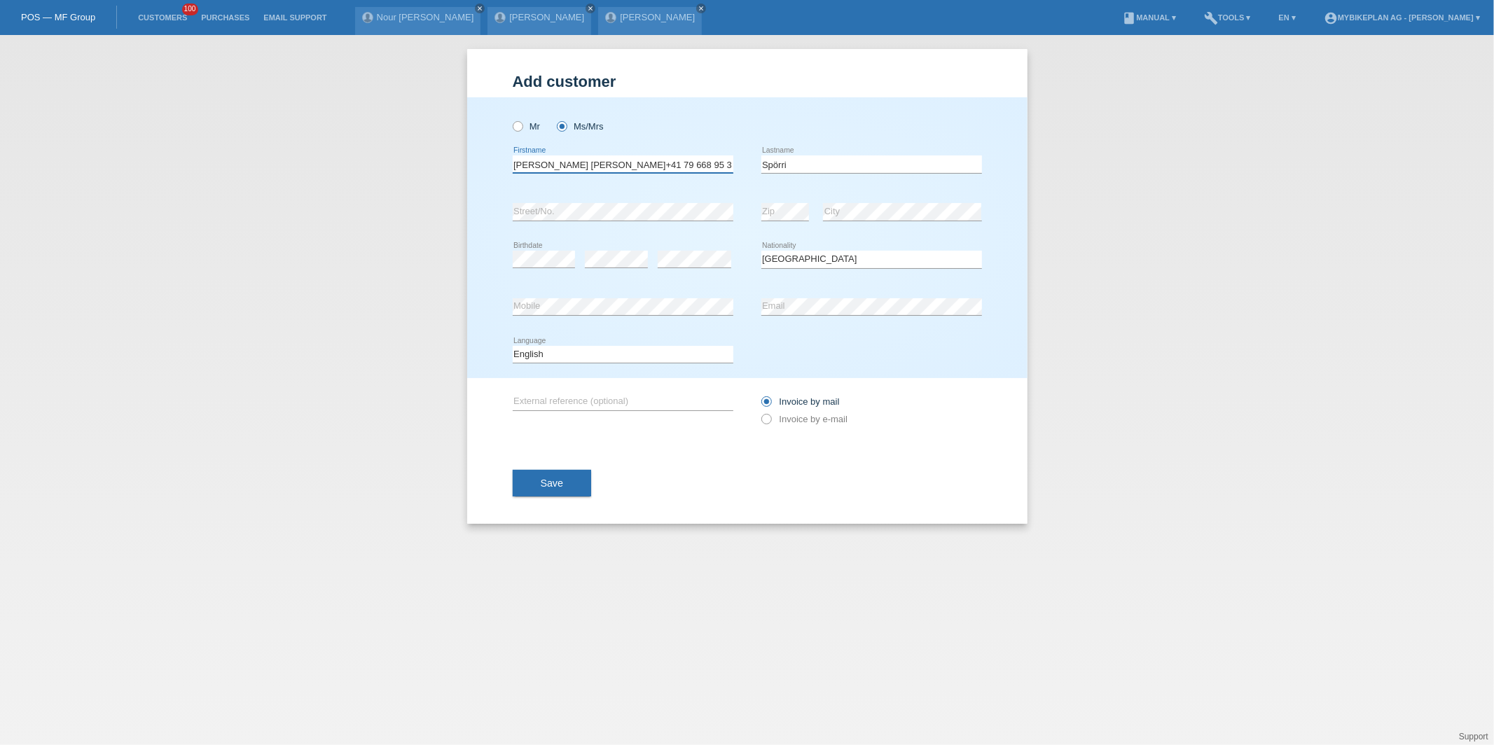
type input "Lilian Nicole"
click at [532, 351] on select "Deutsch Français Italiano English" at bounding box center [623, 354] width 221 height 17
select select "de"
click at [513, 346] on select "Deutsch Français Italiano English" at bounding box center [623, 354] width 221 height 17
click at [816, 424] on label "Invoice by e-mail" at bounding box center [804, 419] width 87 height 11
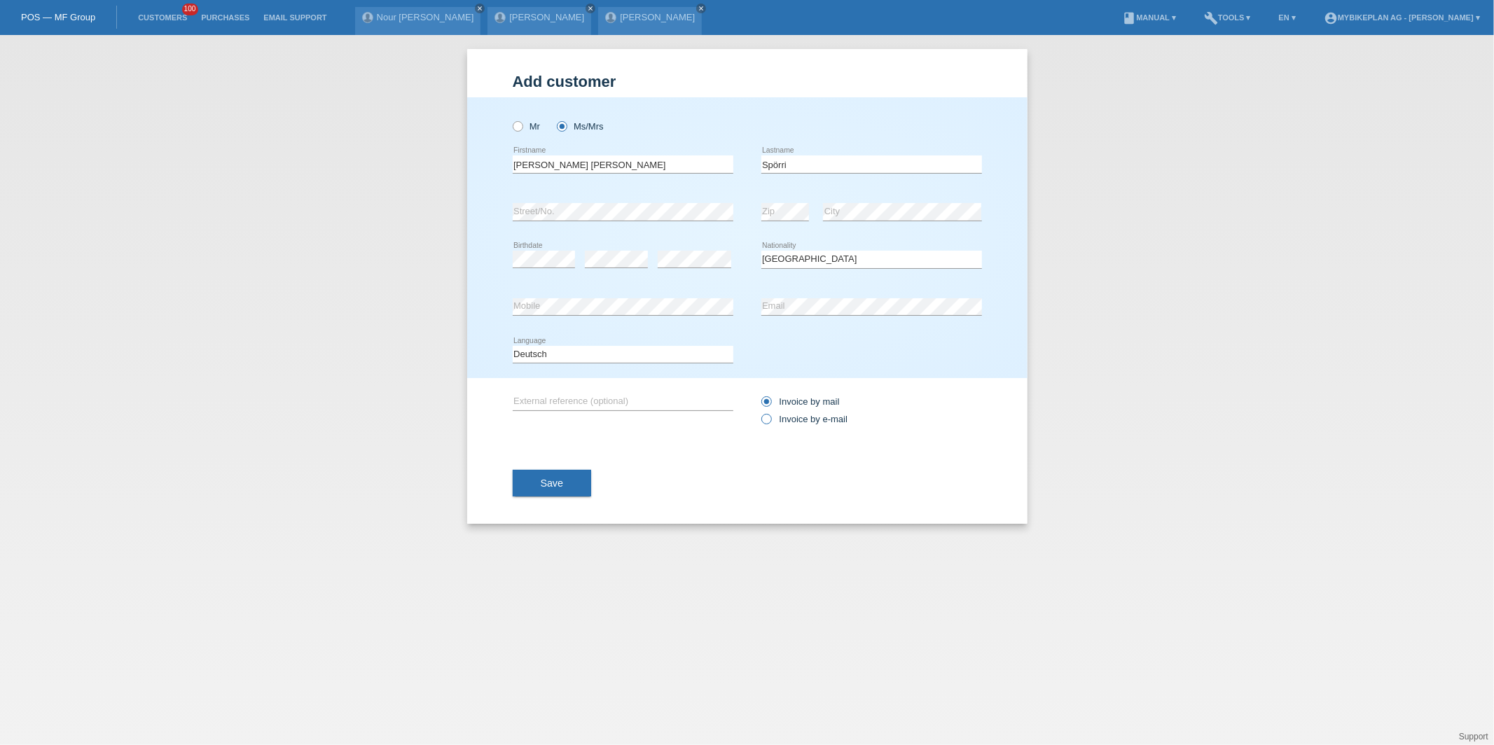
click at [771, 424] on input "Invoice by e-mail" at bounding box center [765, 423] width 9 height 18
radio input "true"
click at [559, 491] on button "Save" at bounding box center [552, 483] width 79 height 27
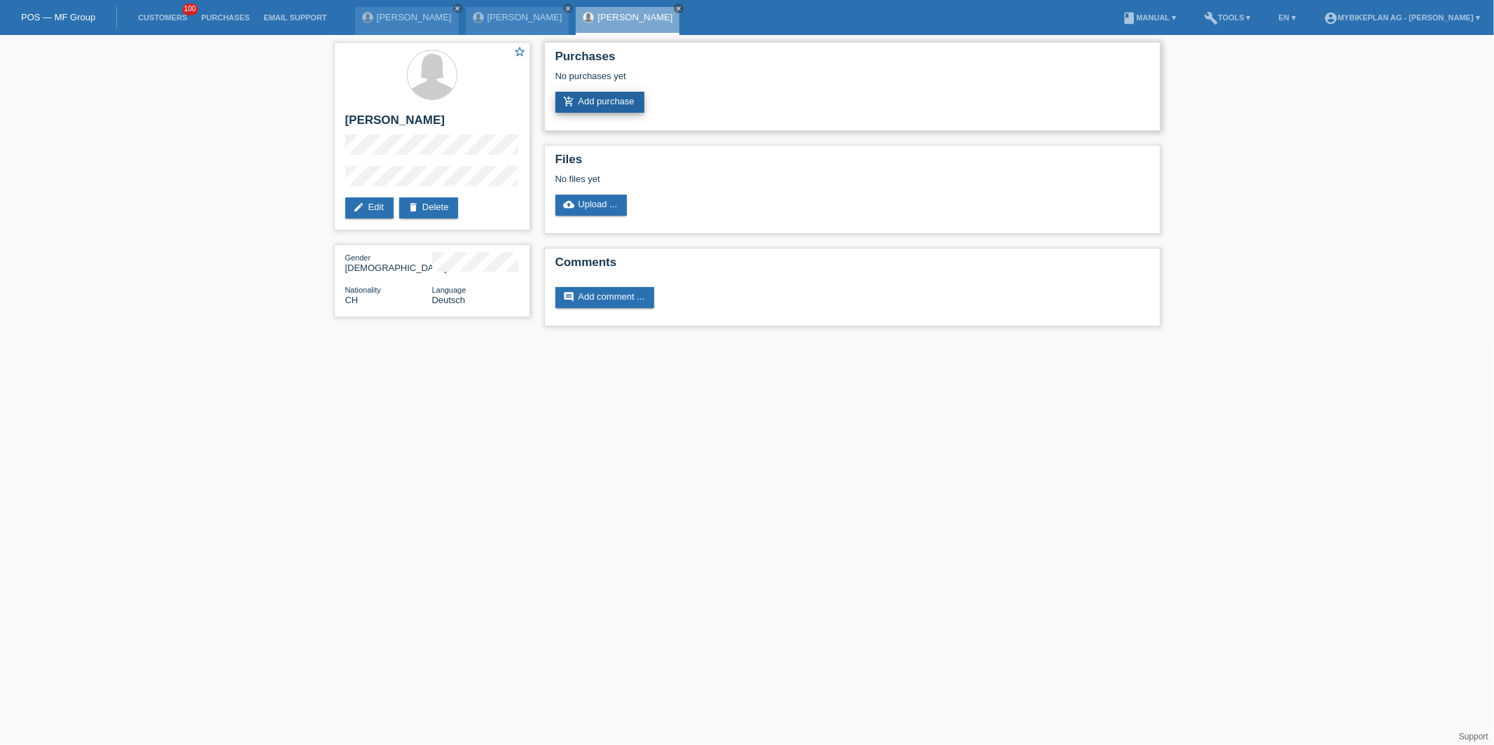
click at [608, 102] on link "add_shopping_cart Add purchase" at bounding box center [599, 102] width 89 height 21
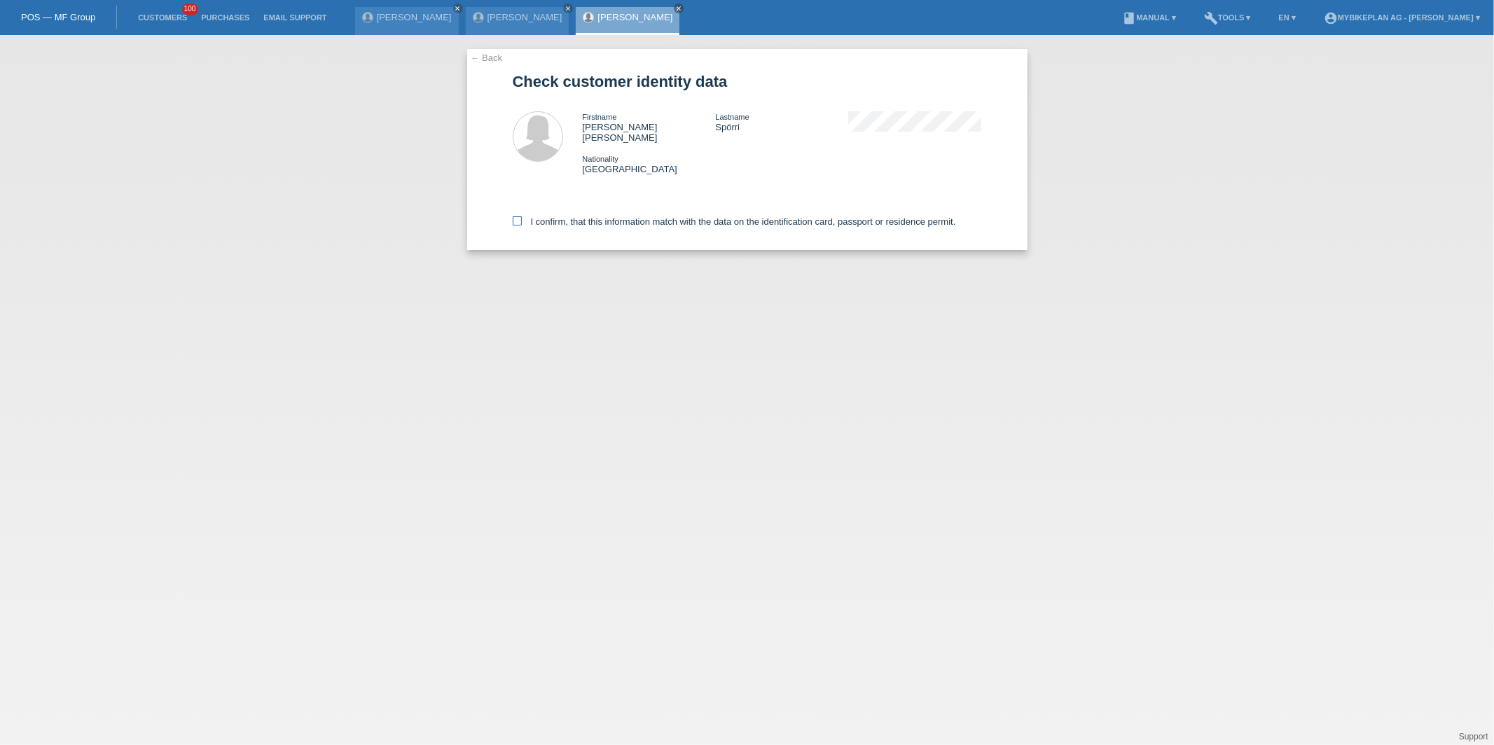
click at [676, 216] on label "I confirm, that this information match with the data on the identification card…" at bounding box center [734, 221] width 443 height 11
click at [522, 216] on input "I confirm, that this information match with the data on the identification card…" at bounding box center [517, 220] width 9 height 9
checkbox input "true"
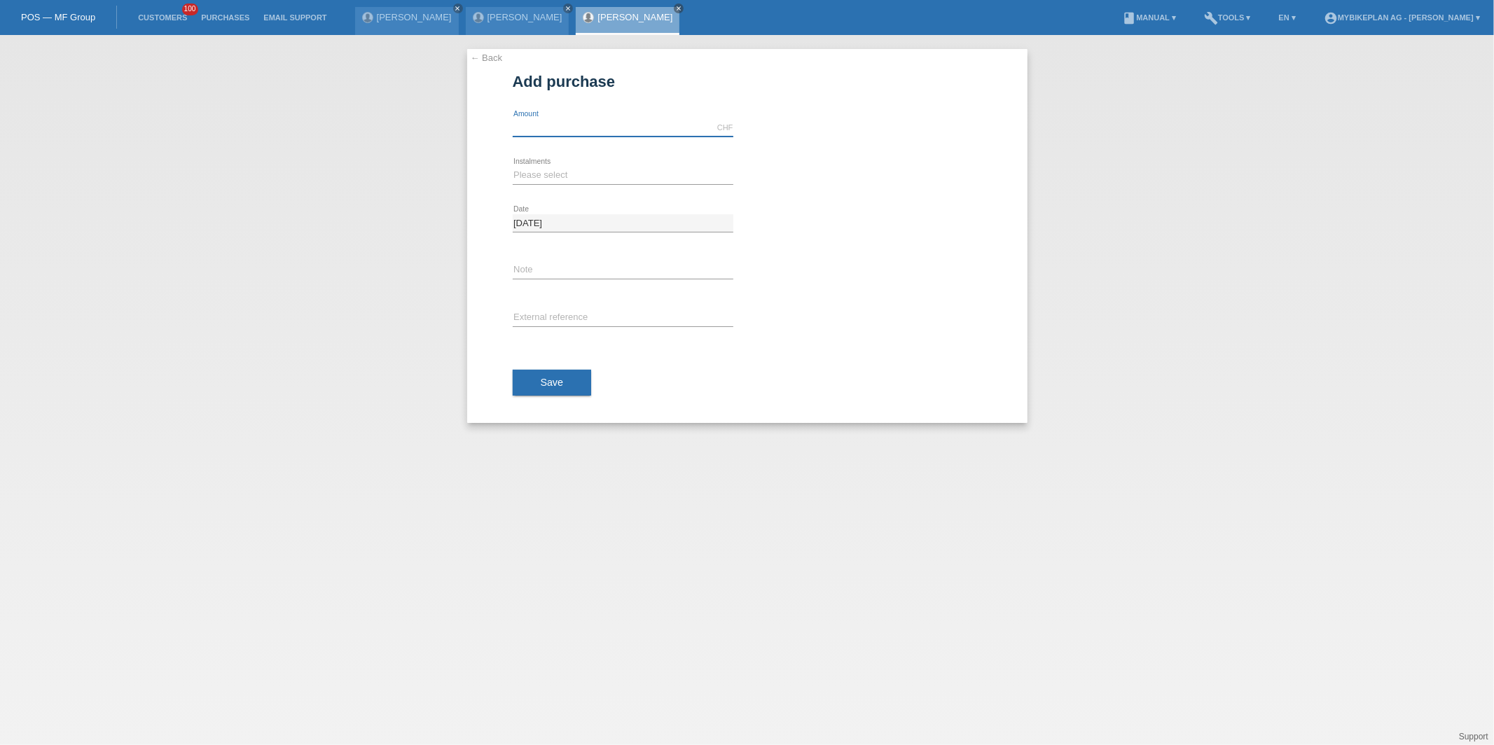
click at [563, 123] on input "text" at bounding box center [623, 128] width 221 height 18
type input "4499.00"
click at [527, 186] on div "Please select 6 instalments 12 instalments 18 instalments 24 instalments 36 ins…" at bounding box center [623, 176] width 221 height 48
click at [527, 178] on select "Please select 6 instalments 12 instalments 18 instalments 24 instalments 36 ins…" at bounding box center [623, 175] width 221 height 17
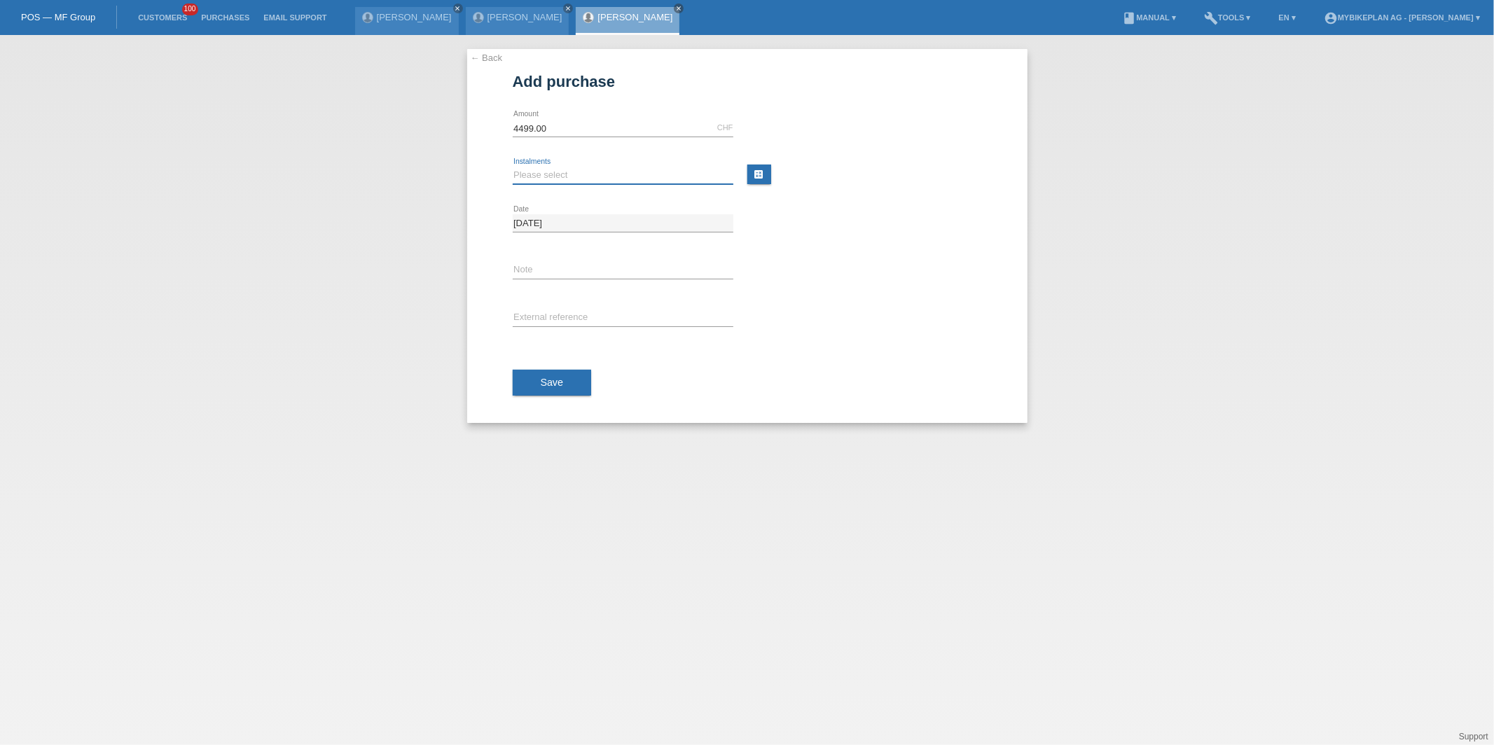
select select "488"
click at [513, 167] on select "Please select 6 instalments 12 instalments 18 instalments 24 instalments 36 ins…" at bounding box center [623, 175] width 221 height 17
click at [544, 308] on div "error External reference" at bounding box center [623, 319] width 221 height 48
click at [544, 311] on input "text" at bounding box center [623, 319] width 221 height 18
paste input "45958582056"
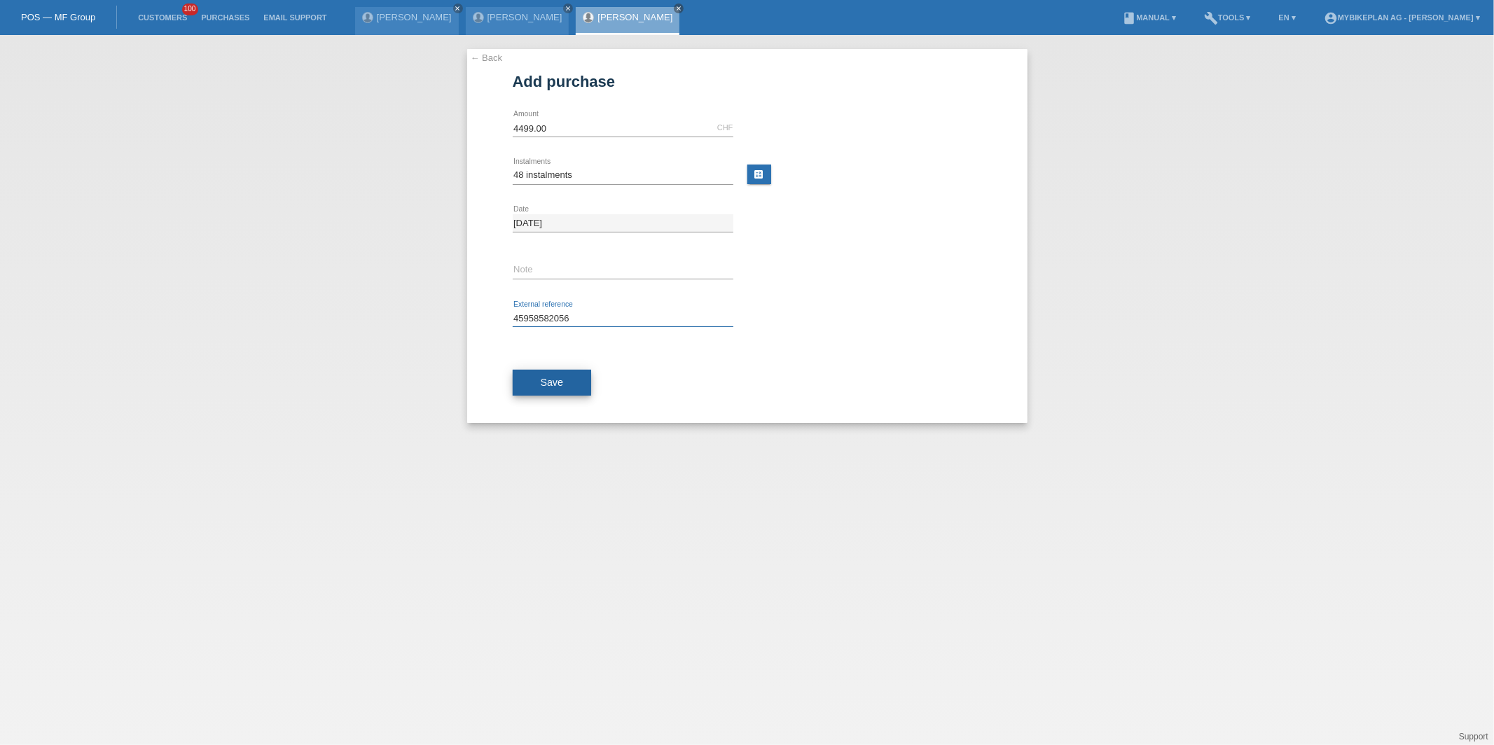
type input "45958582056"
click at [546, 380] on span "Save" at bounding box center [552, 382] width 23 height 11
